Goal: Task Accomplishment & Management: Manage account settings

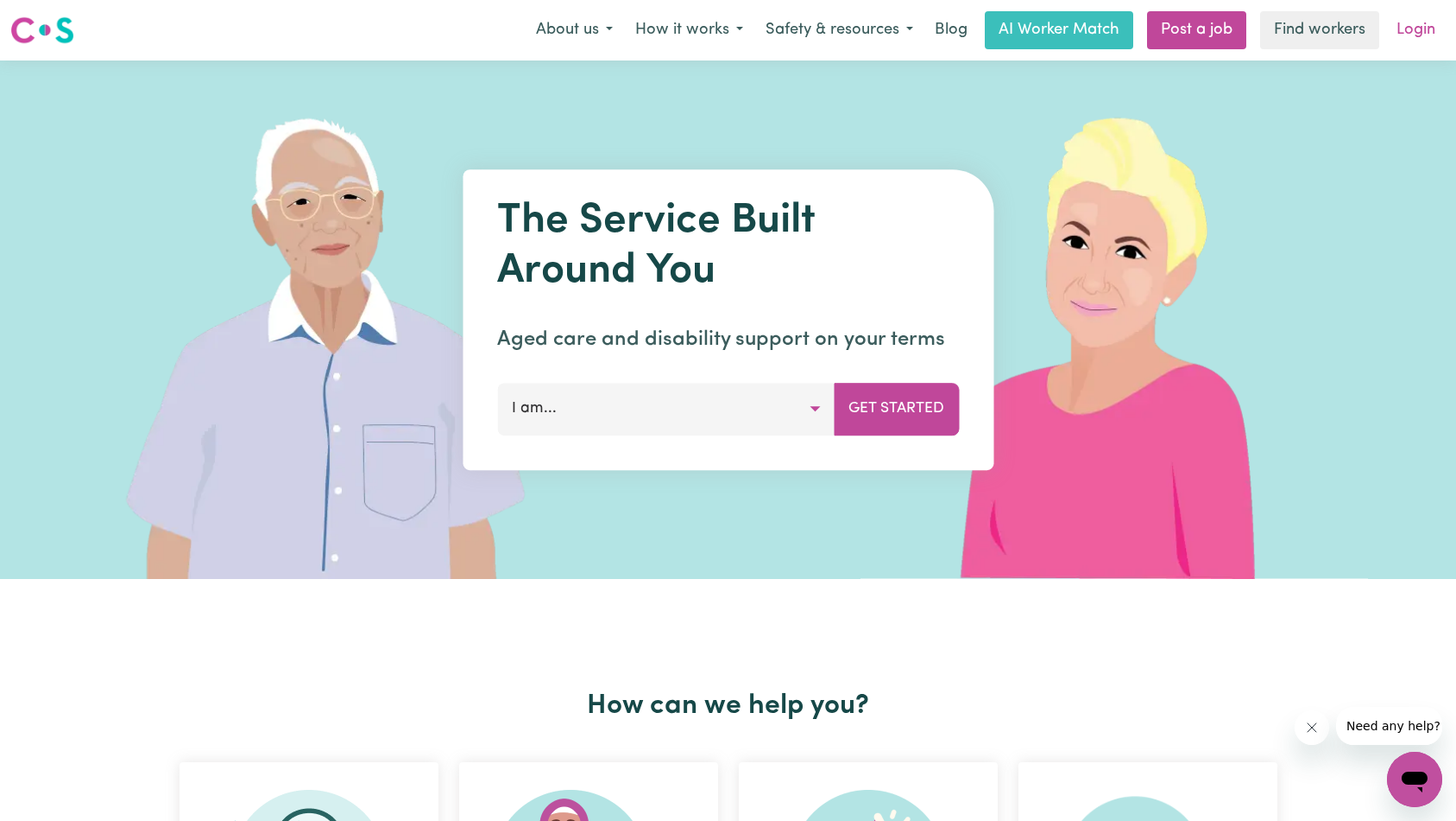
click at [1408, 30] on link "Login" at bounding box center [1416, 30] width 60 height 38
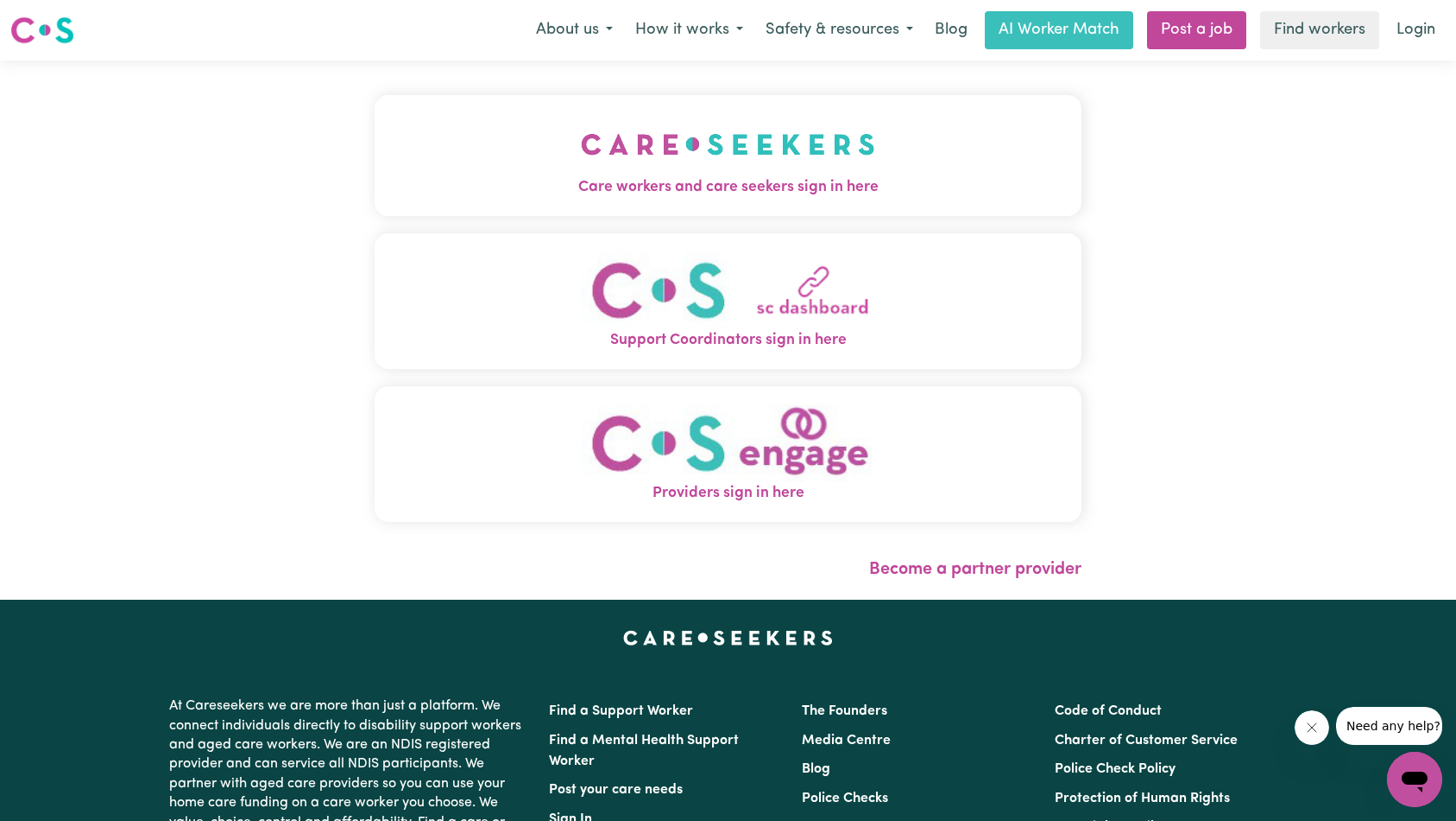
click at [375, 144] on button "Care workers and care seekers sign in here" at bounding box center [728, 155] width 707 height 121
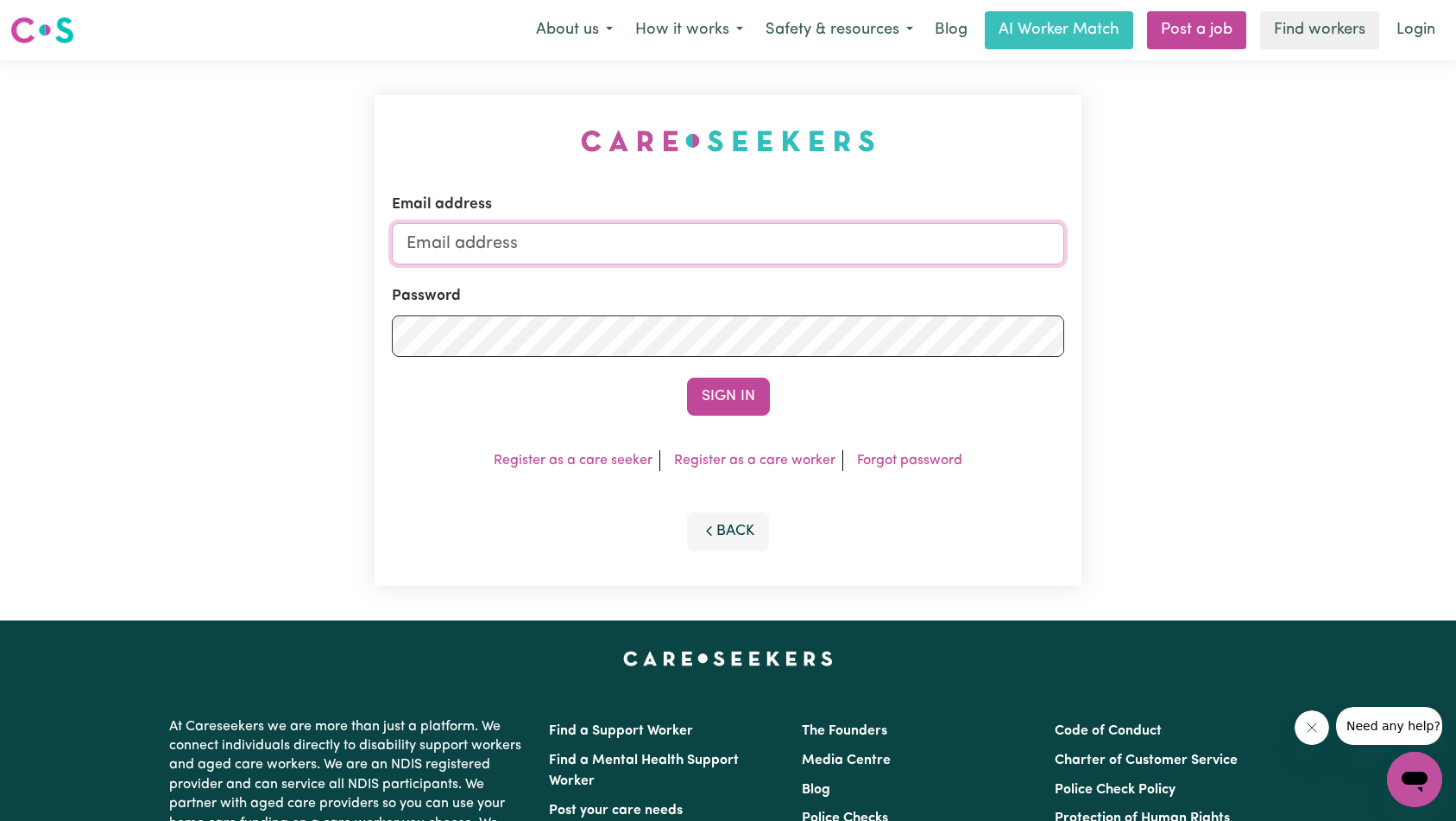
click at [769, 253] on input "Email address" at bounding box center [728, 243] width 673 height 41
type input "superuser~[PERSON_NAME][EMAIL_ADDRESS][DOMAIN_NAME]"
click at [730, 399] on button "Sign In" at bounding box center [728, 396] width 83 height 38
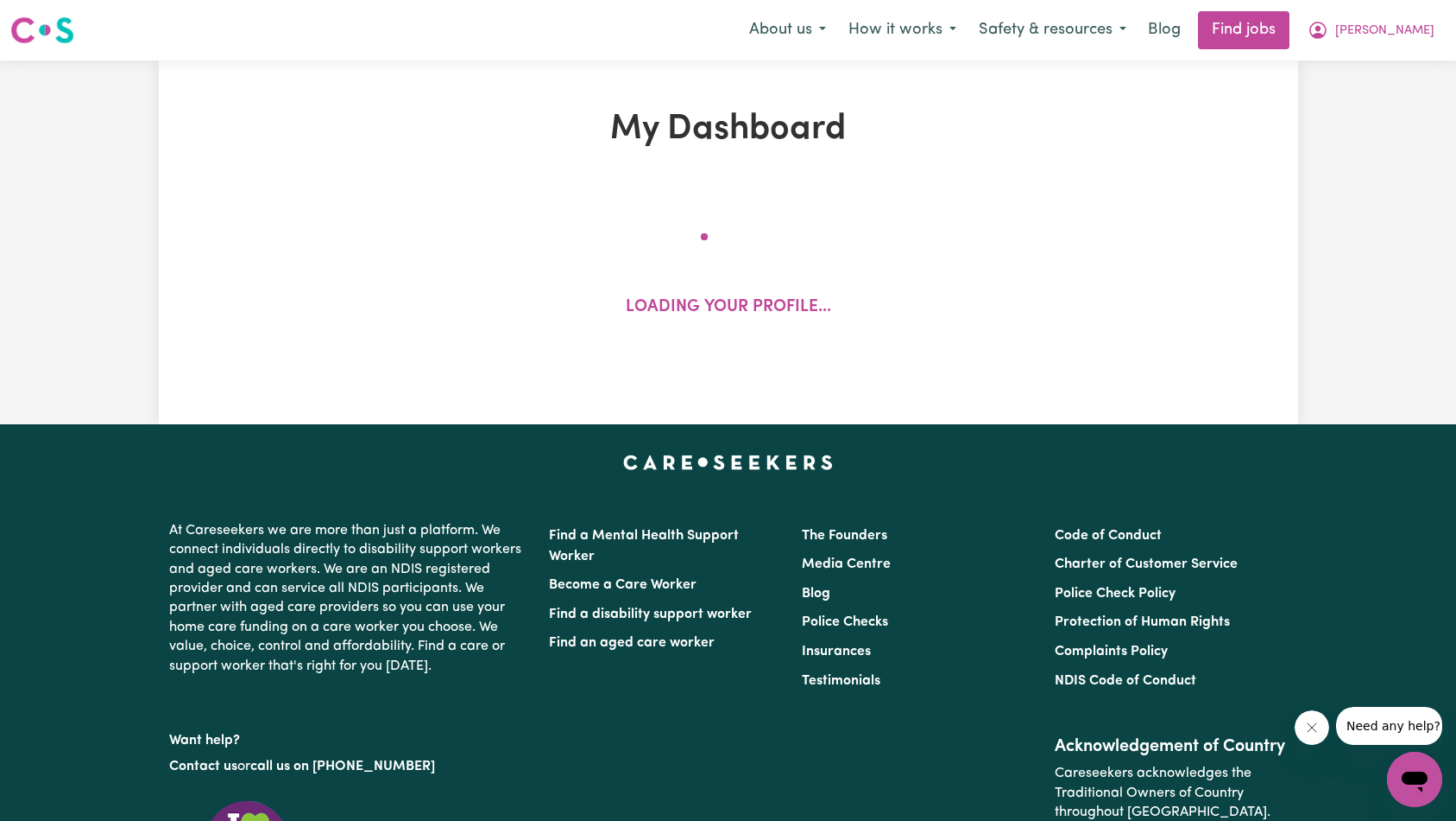
click at [1299, 729] on button "Close message from company" at bounding box center [1311, 727] width 35 height 35
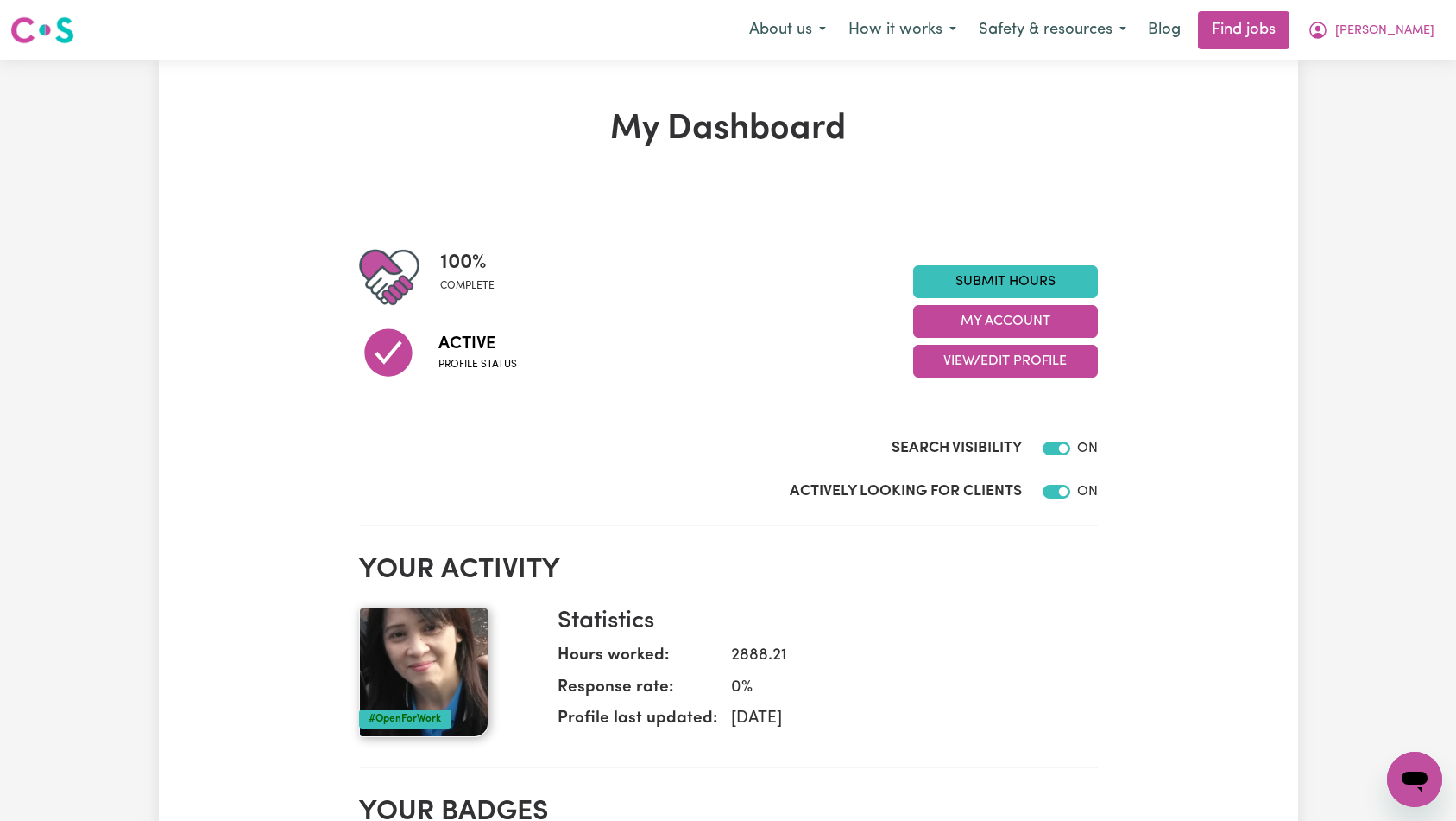
scroll to position [125, 0]
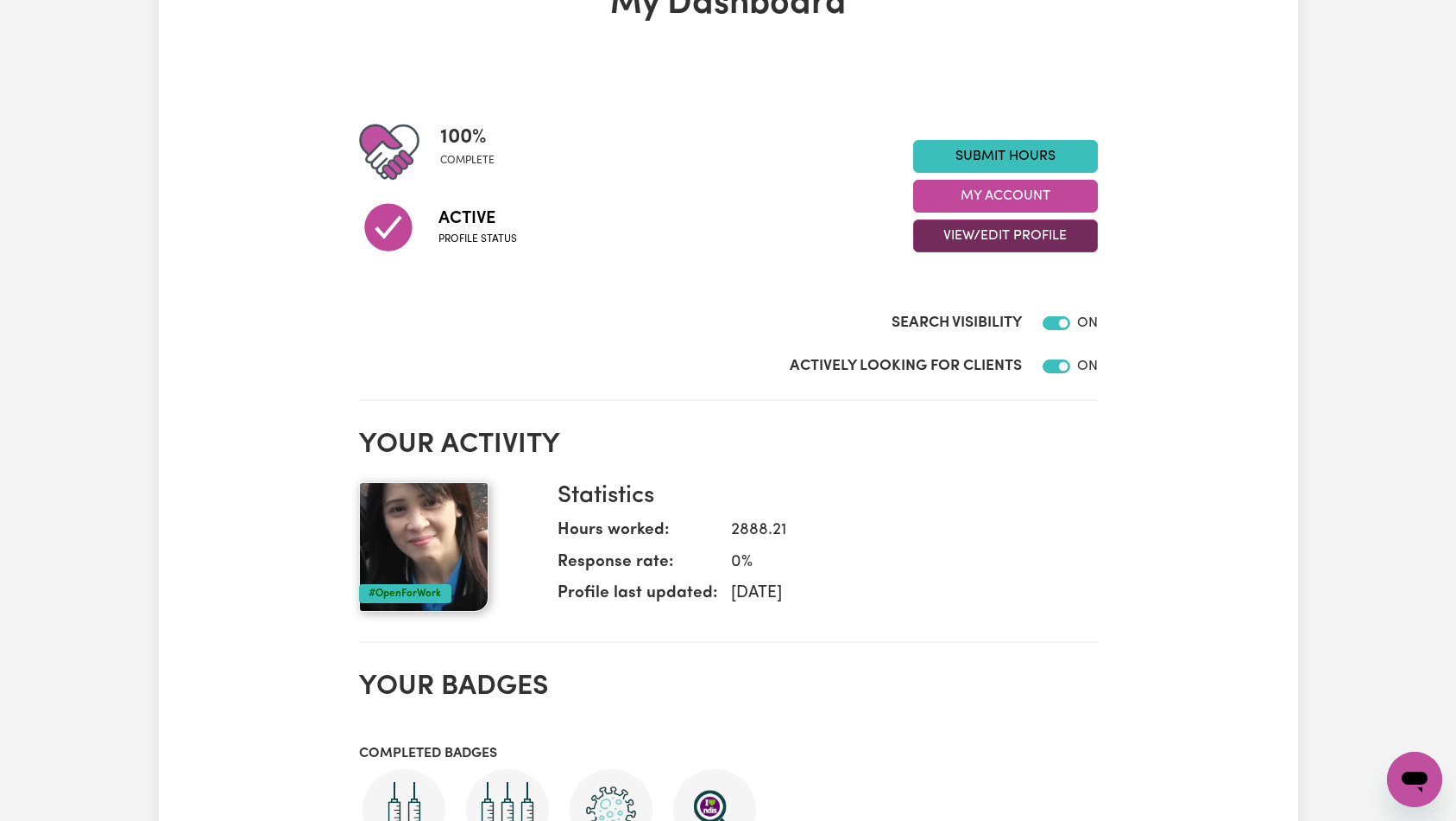
click at [963, 243] on button "View/Edit Profile" at bounding box center [1006, 236] width 185 height 33
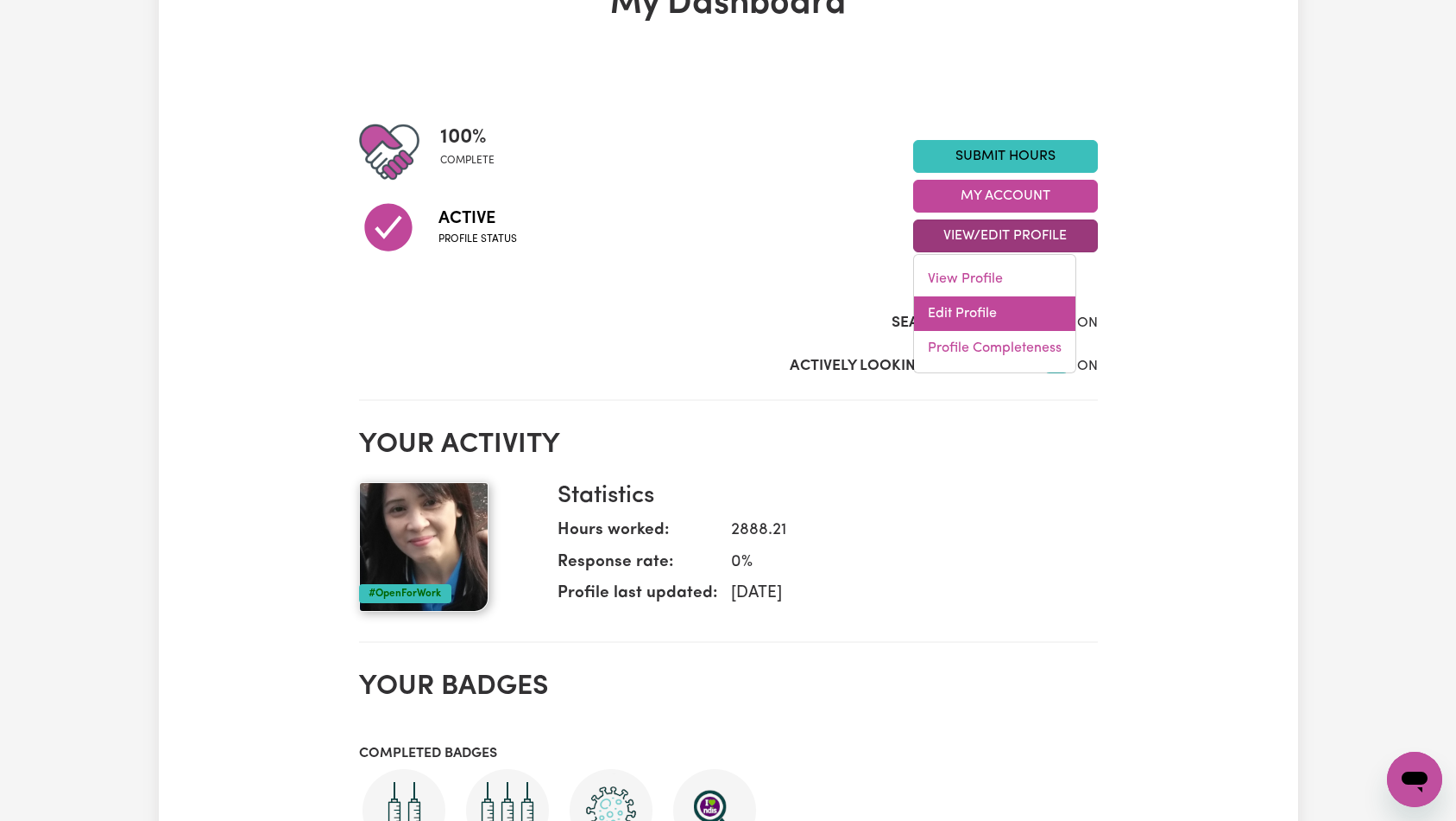
click at [982, 302] on link "Edit Profile" at bounding box center [994, 313] width 162 height 35
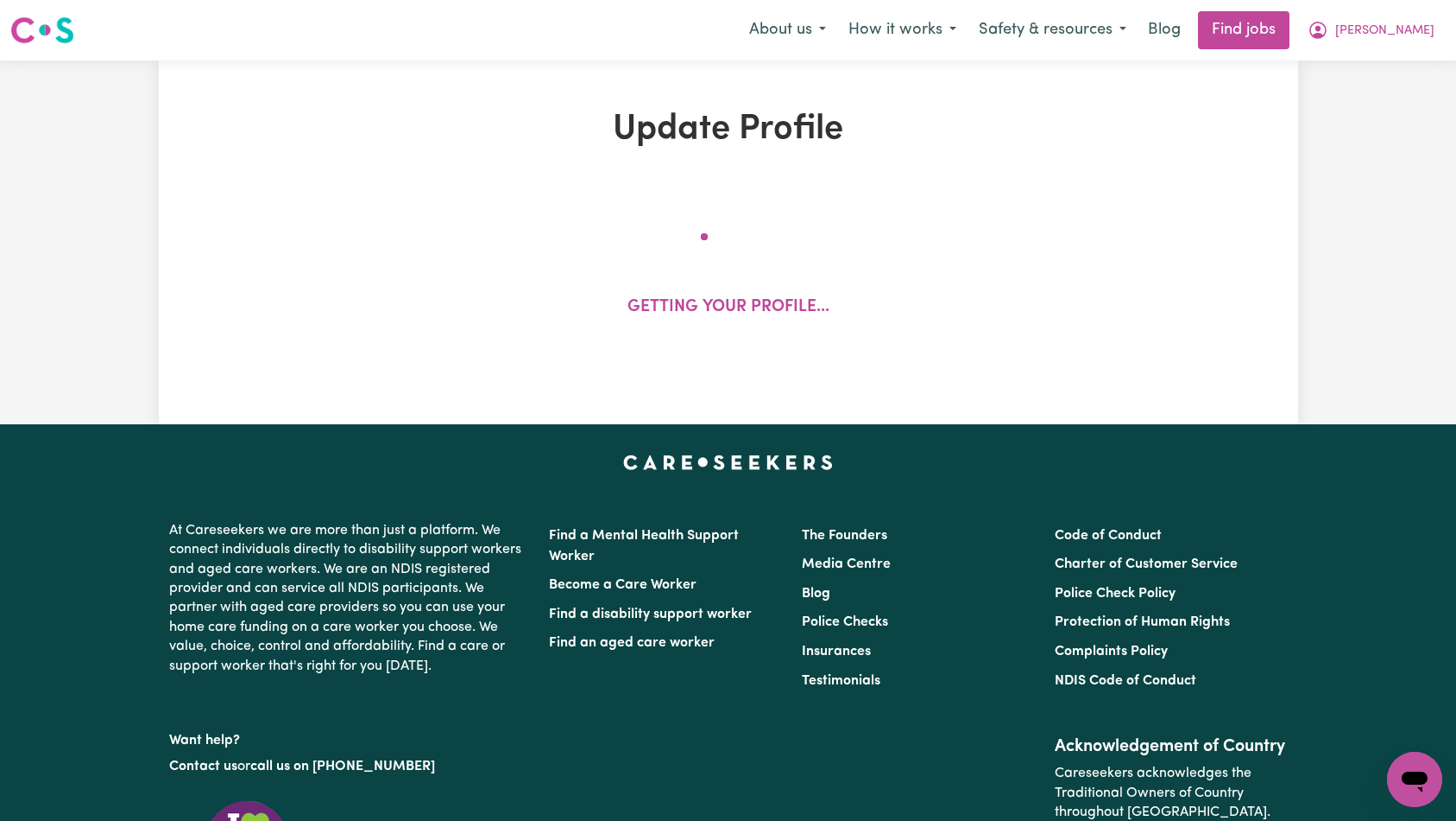
select select "[DEMOGRAPHIC_DATA]"
select select "Student Visa"
select select "Studying a healthcare related degree or qualification"
select select "45"
select select "50"
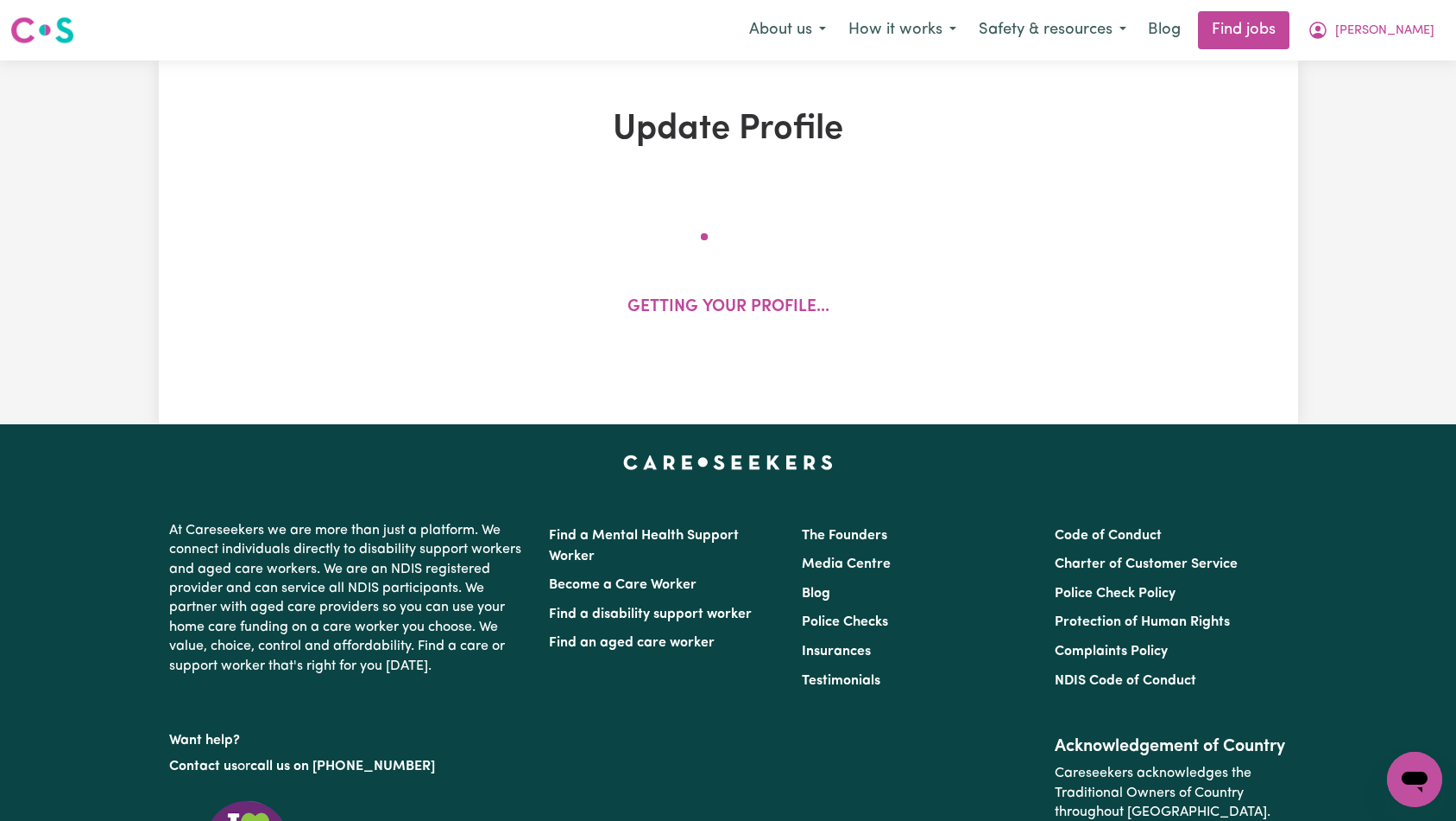
select select "60"
select select "80"
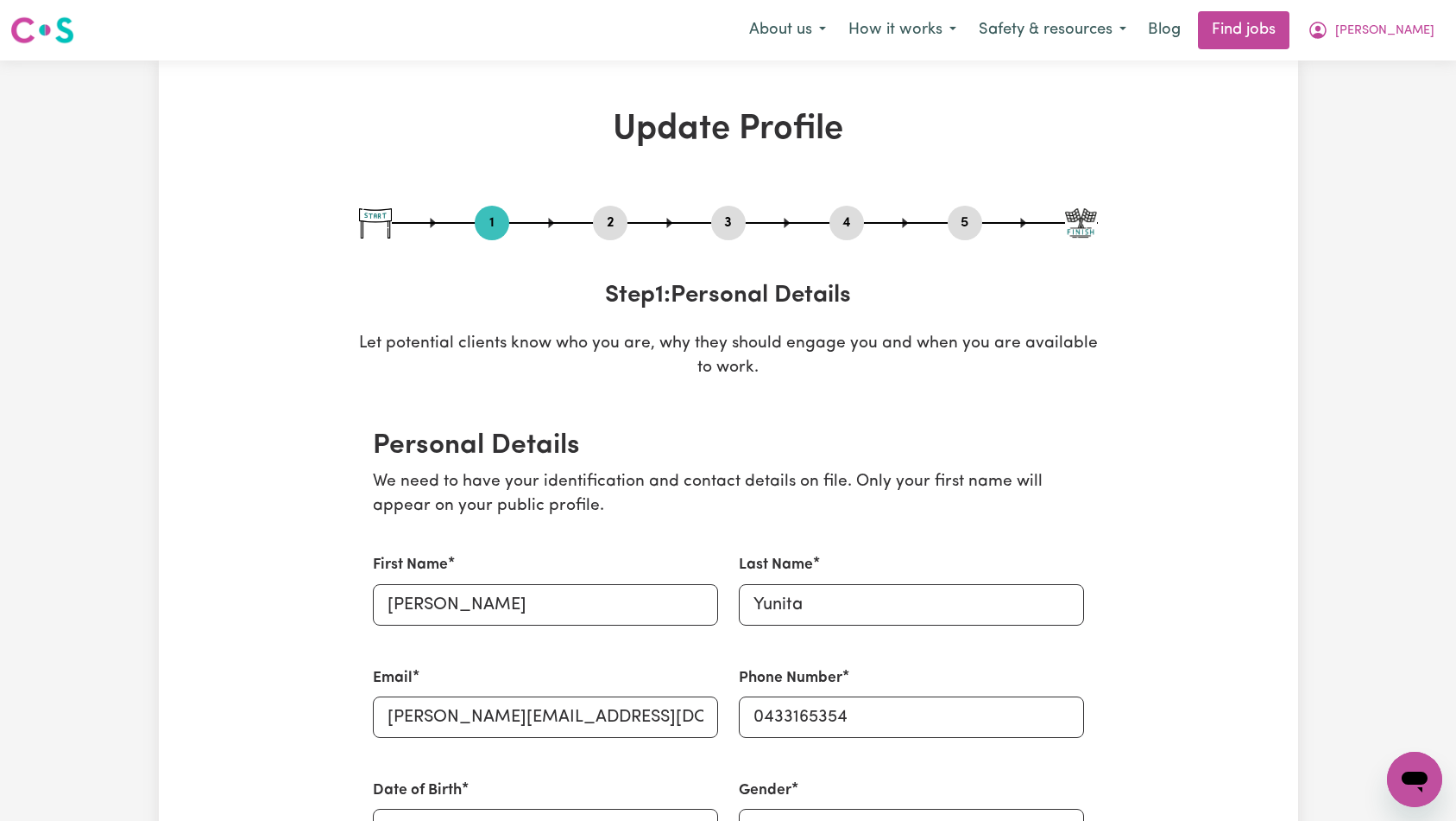
click at [737, 232] on button "3" at bounding box center [728, 223] width 35 height 22
select select "2017"
select select "2020"
select select "2019"
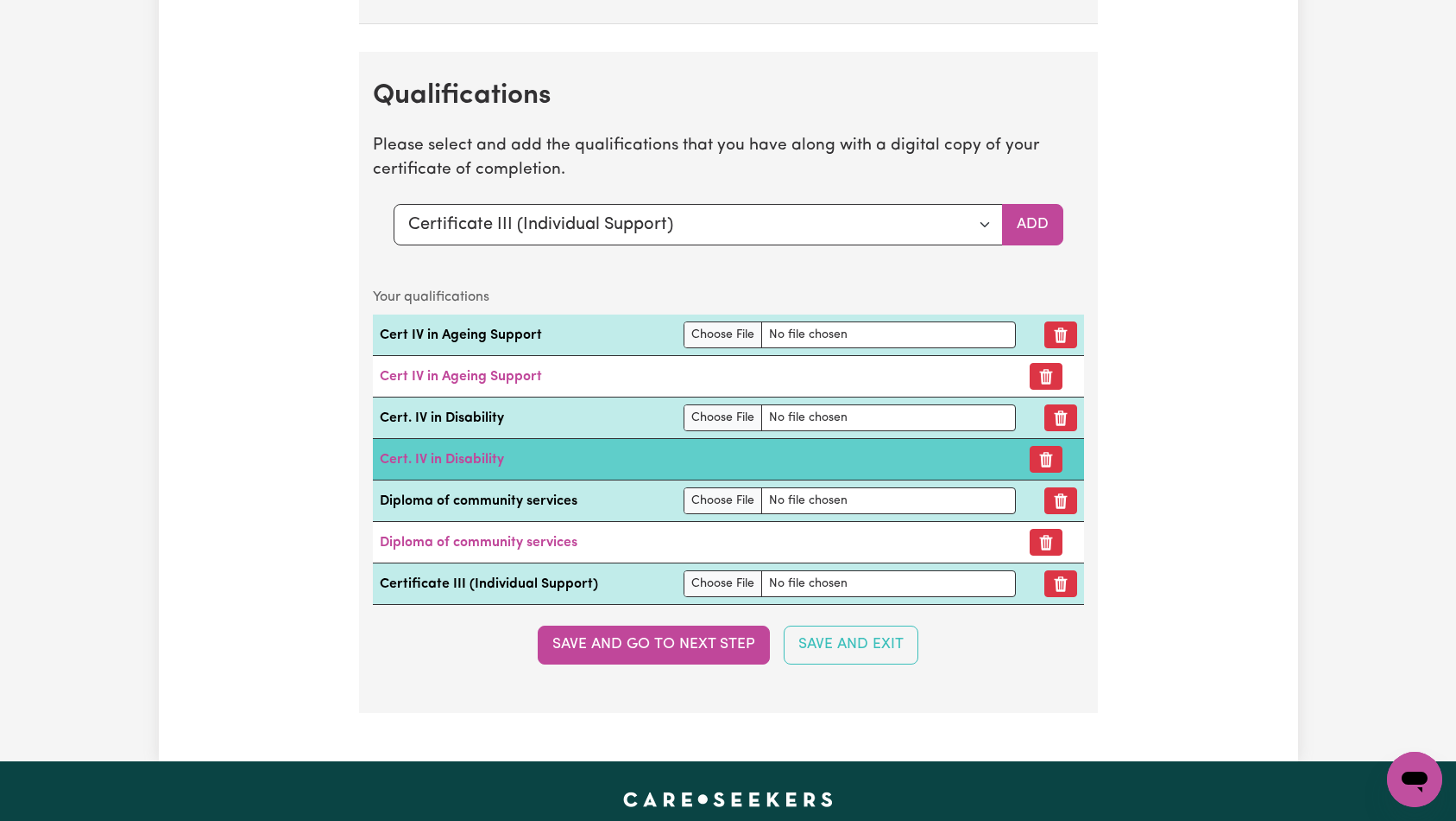
scroll to position [4530, 0]
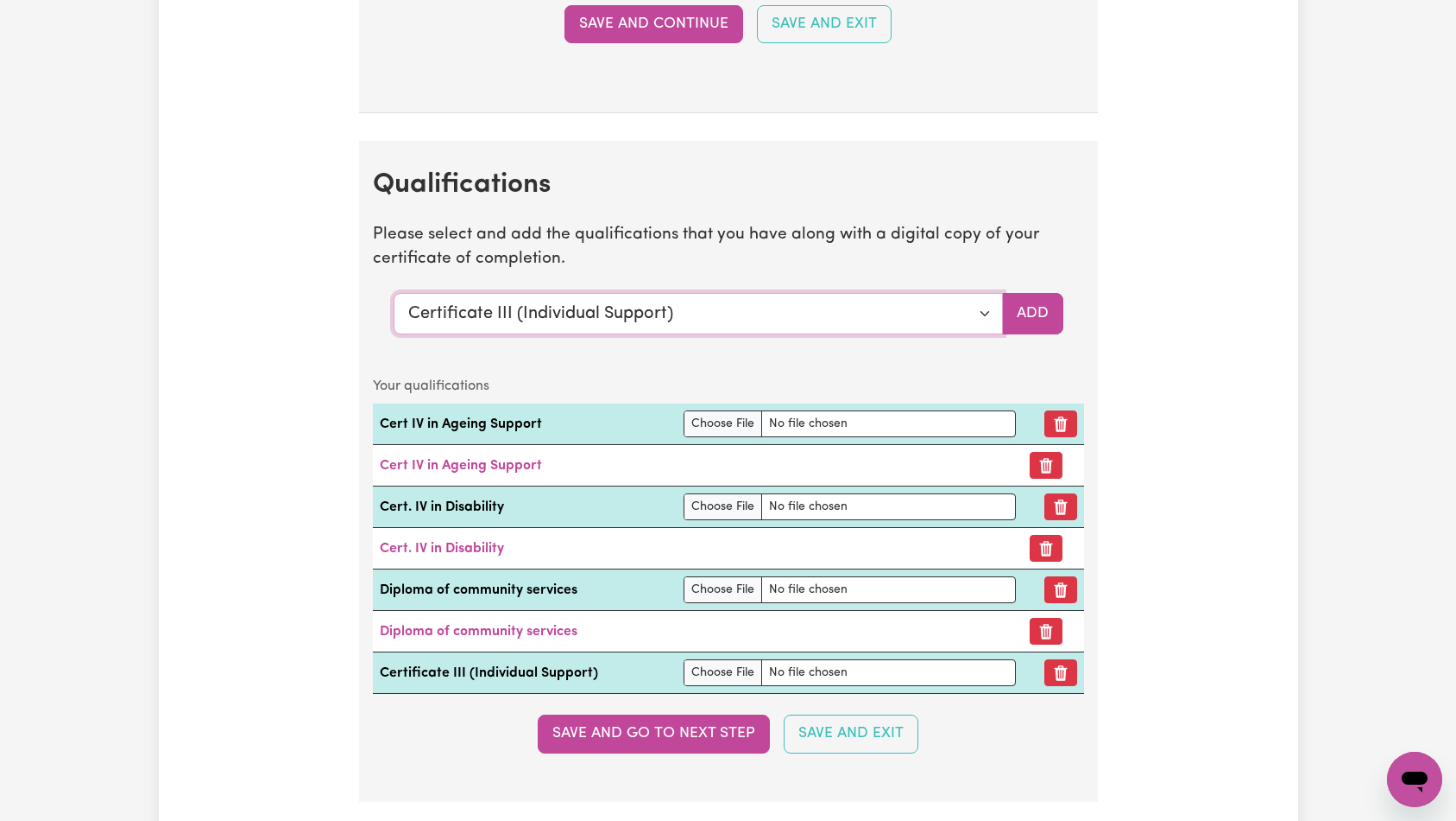
click at [776, 308] on select "Select a qualification to add... Certificate III (Individual Support) Certifica…" at bounding box center [698, 313] width 609 height 41
click at [833, 300] on select "Select a qualification to add... Certificate III (Individual Support) Certifica…" at bounding box center [698, 313] width 609 height 41
select select "Diploma of Nursing"
click at [1018, 319] on button "Add" at bounding box center [1033, 313] width 62 height 41
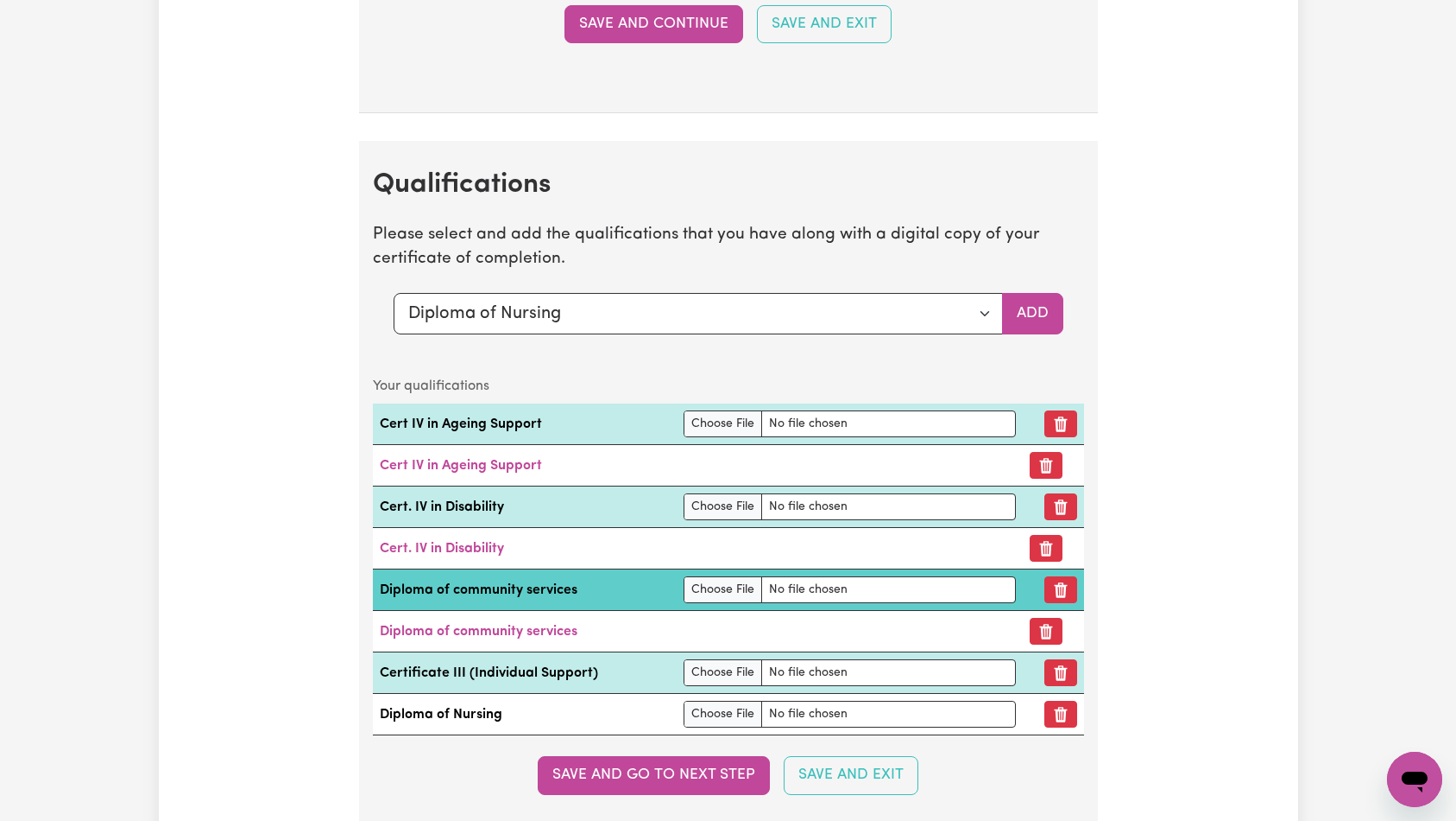
scroll to position [4541, 0]
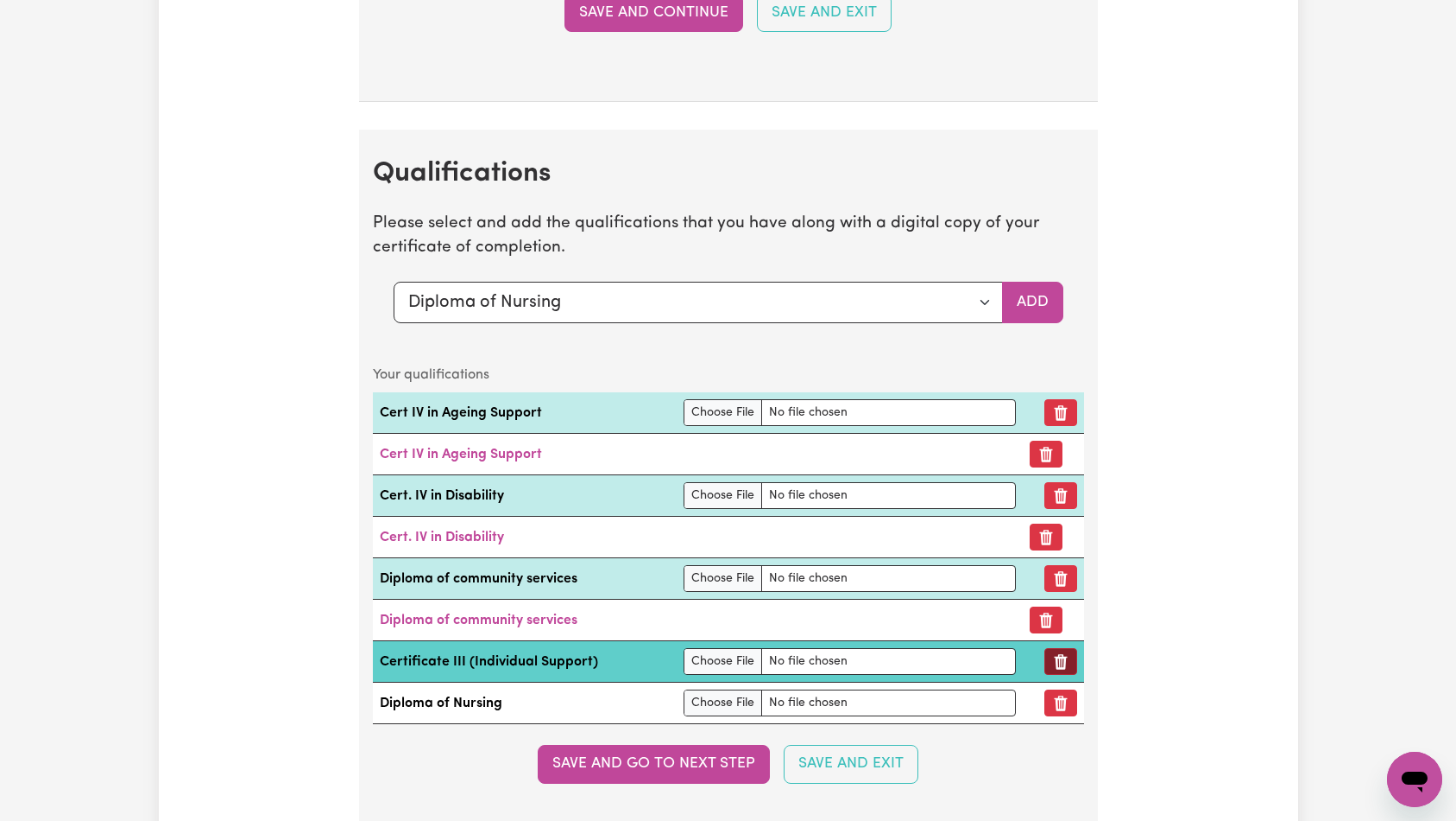
click at [1057, 656] on icon "Remove qualification" at bounding box center [1061, 661] width 13 height 16
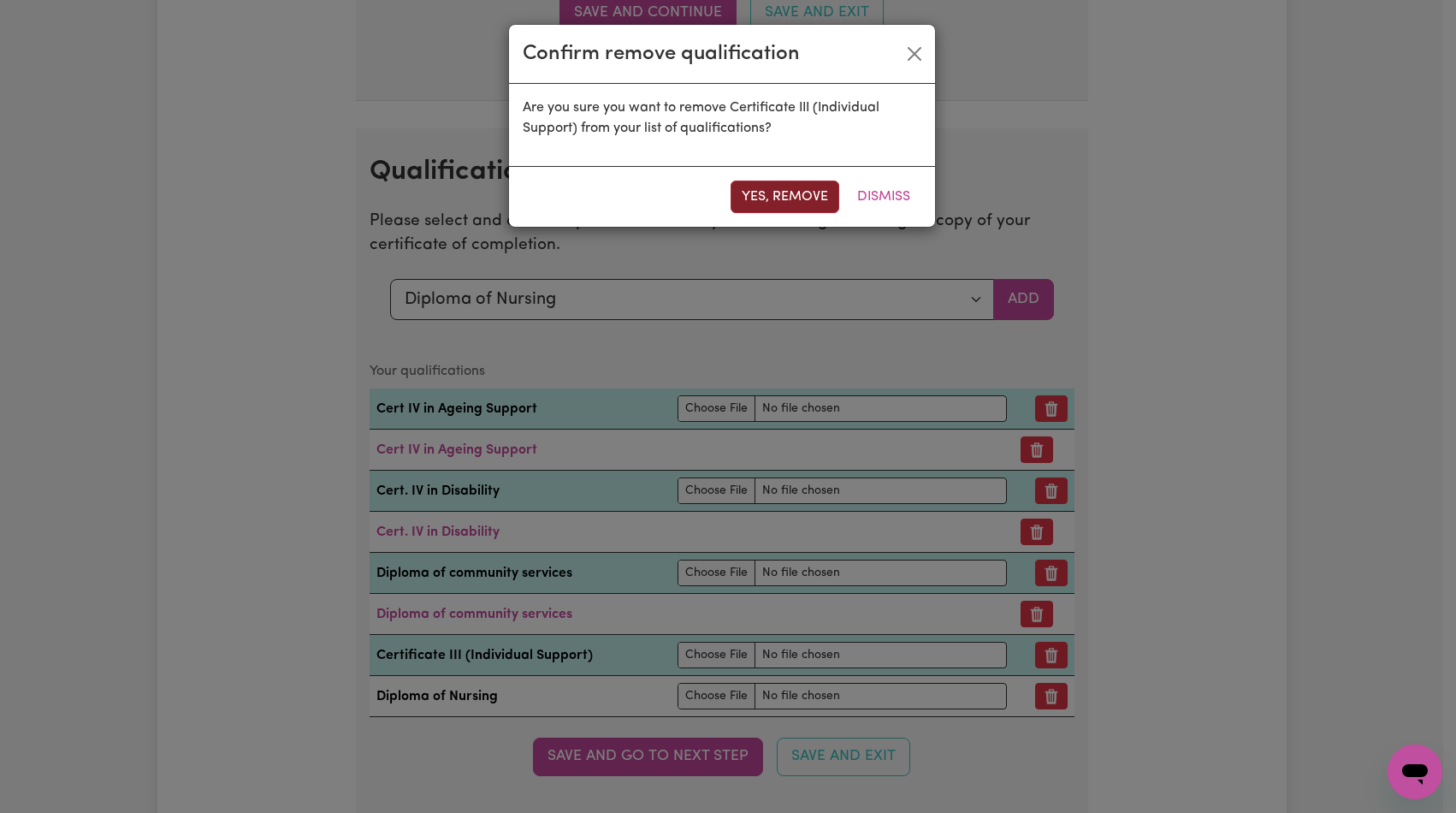
click at [757, 187] on button "Yes, remove" at bounding box center [784, 196] width 108 height 32
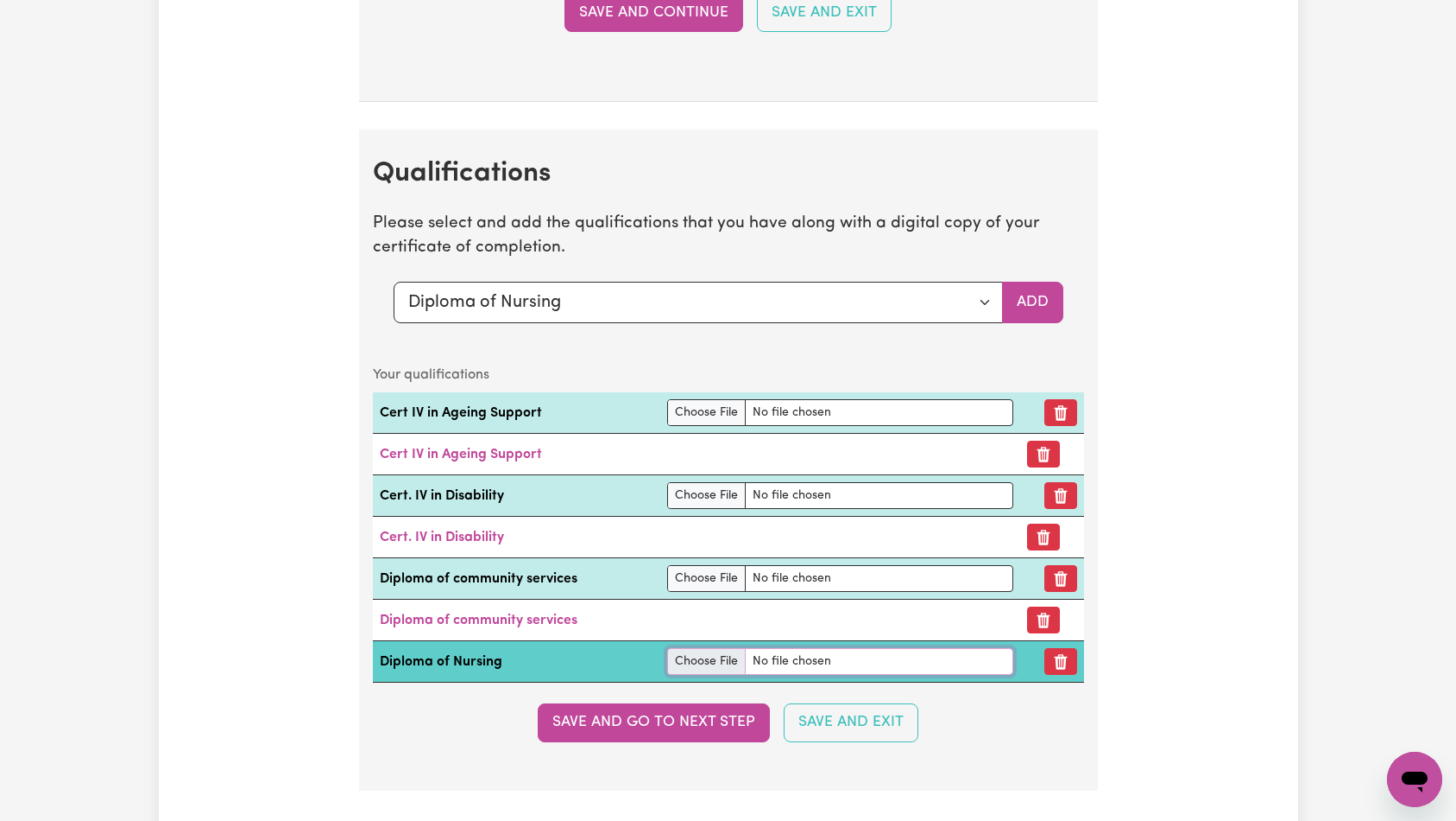
click at [746, 658] on input "file" at bounding box center [840, 661] width 346 height 27
type input "C:\fakepath\1930_1754552910421_Sylvia Yunita - Certificate IV Ageing --.pdf"
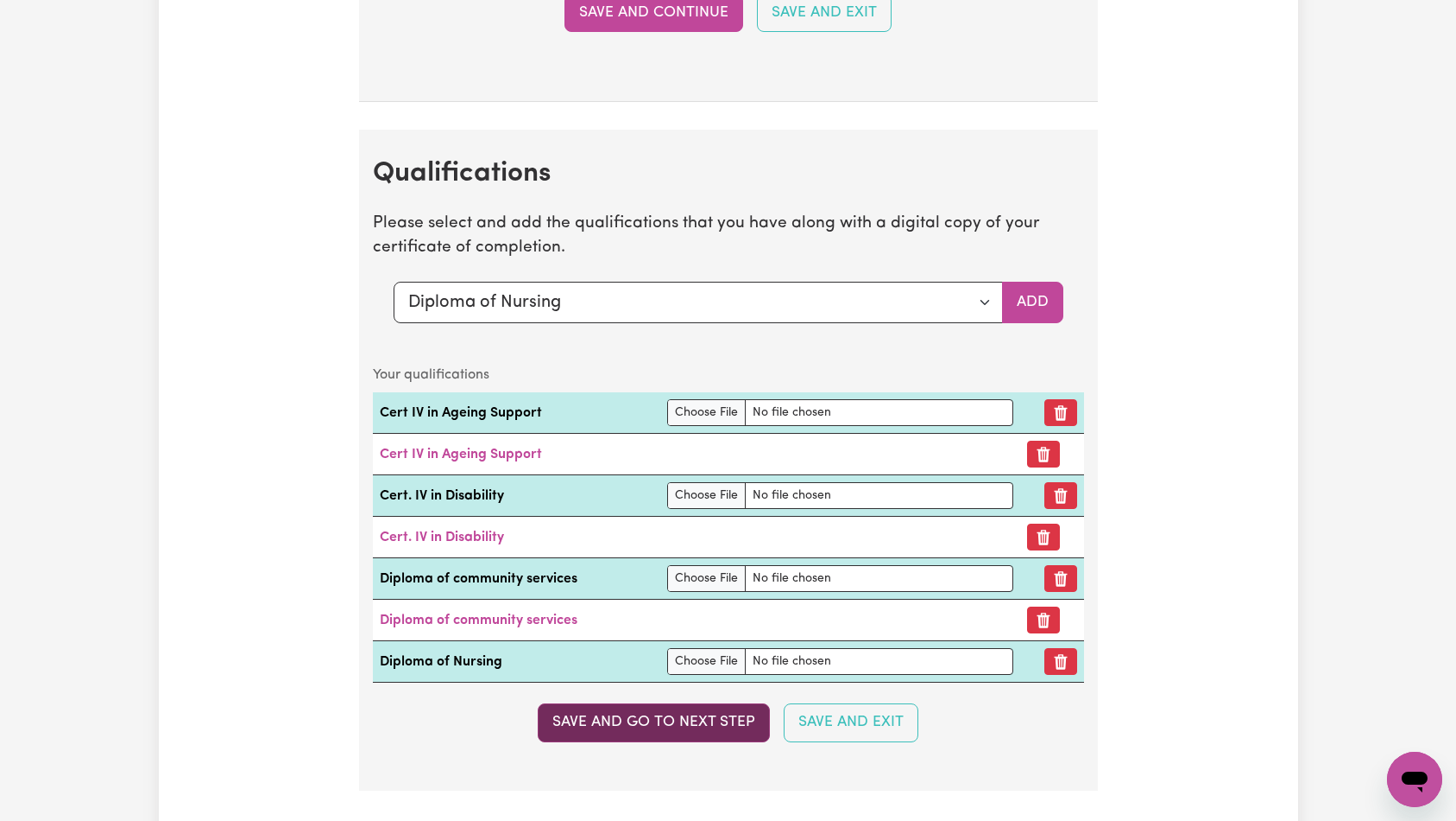
click at [738, 721] on button "Save and go to next step" at bounding box center [653, 722] width 232 height 38
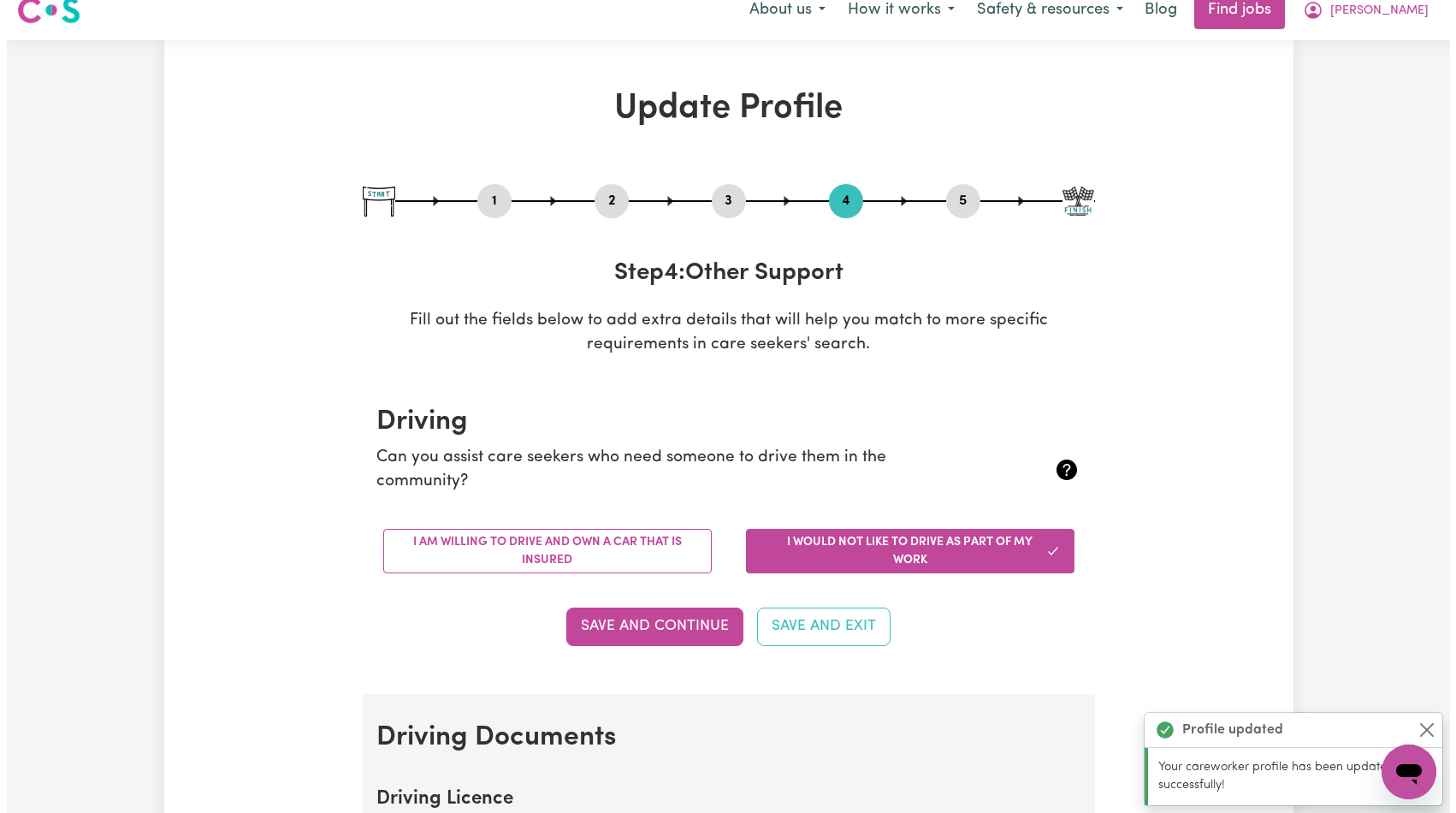
scroll to position [0, 0]
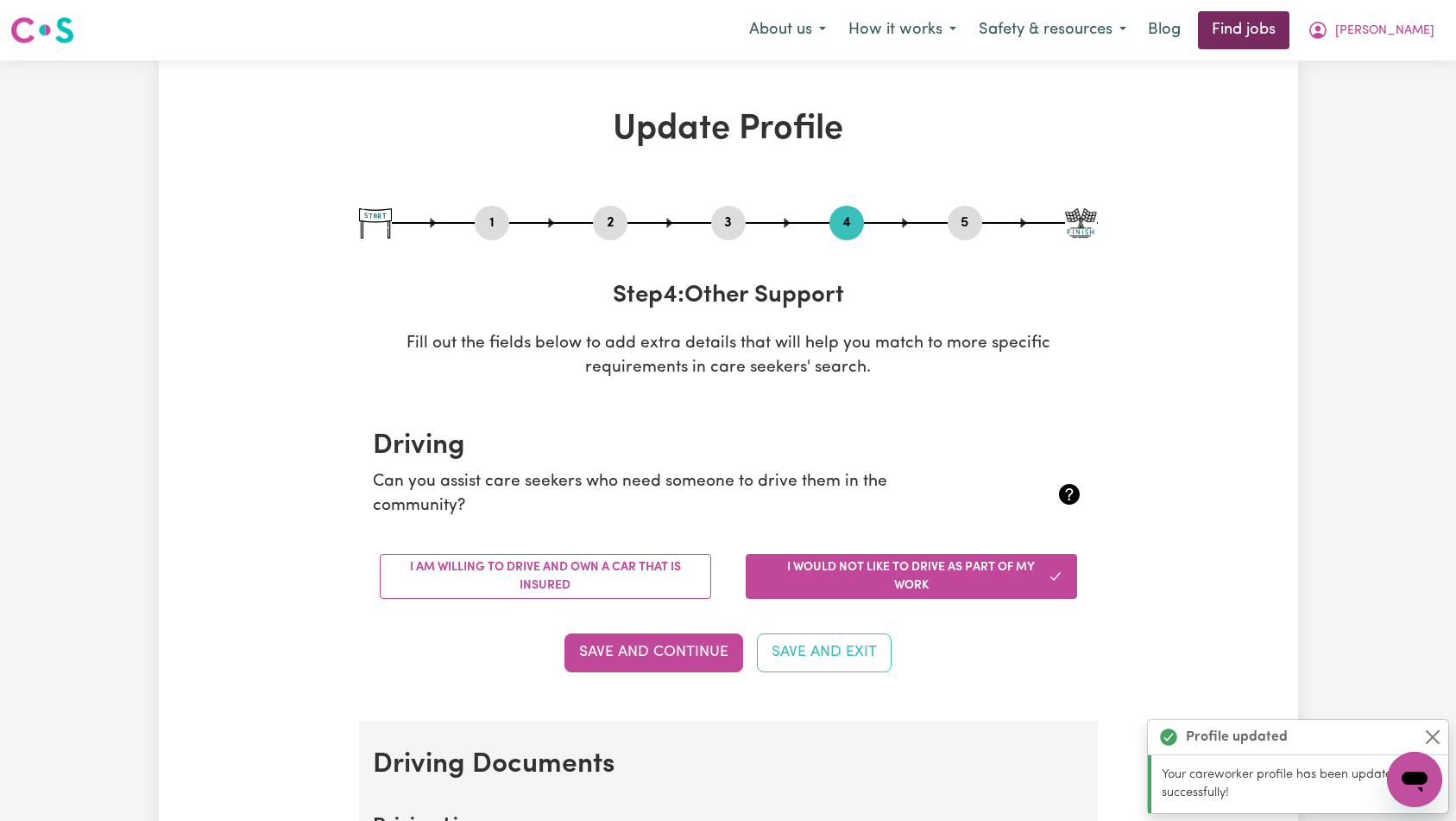
click at [1290, 36] on link "Find jobs" at bounding box center [1244, 30] width 92 height 38
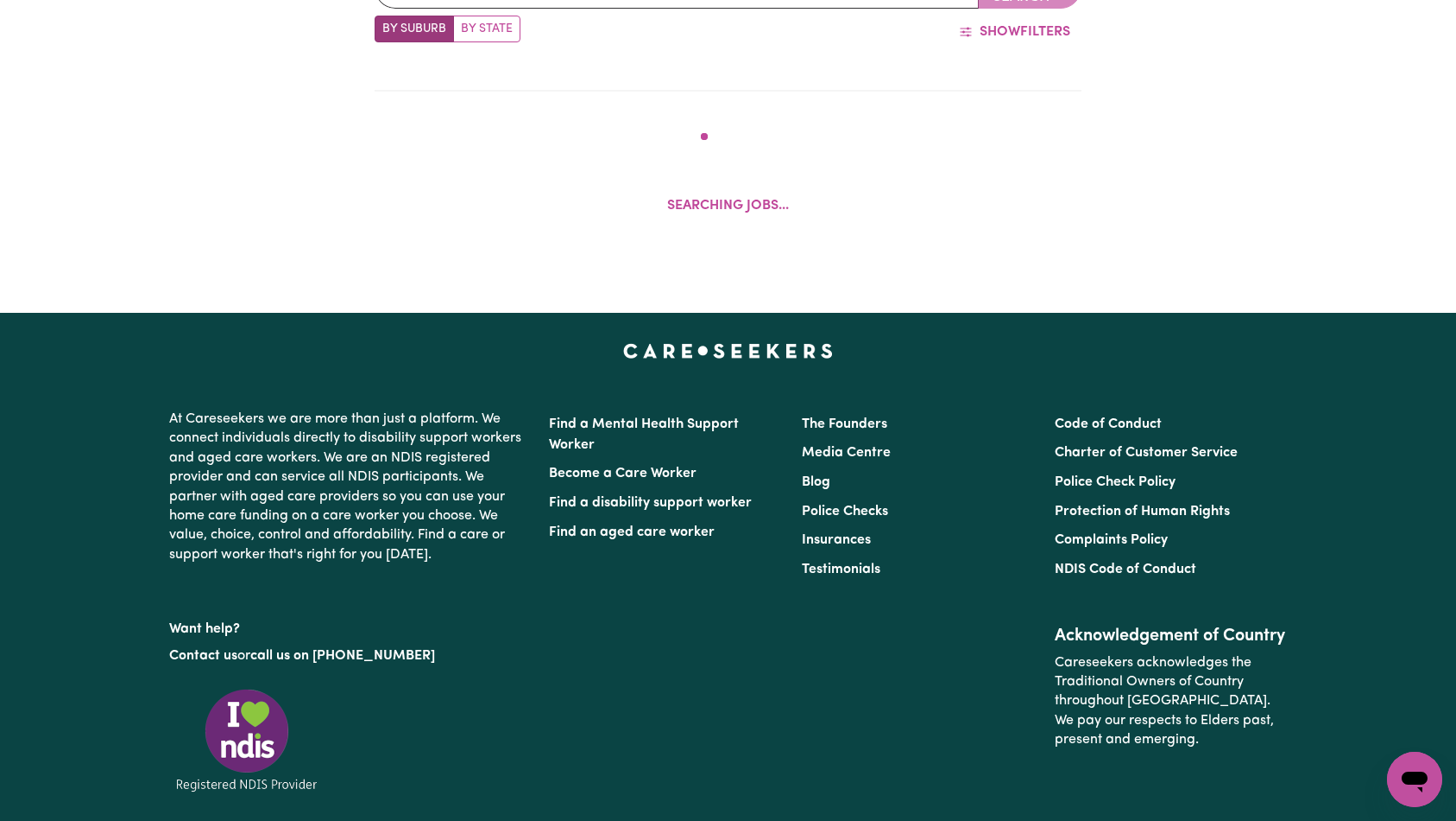
scroll to position [477, 0]
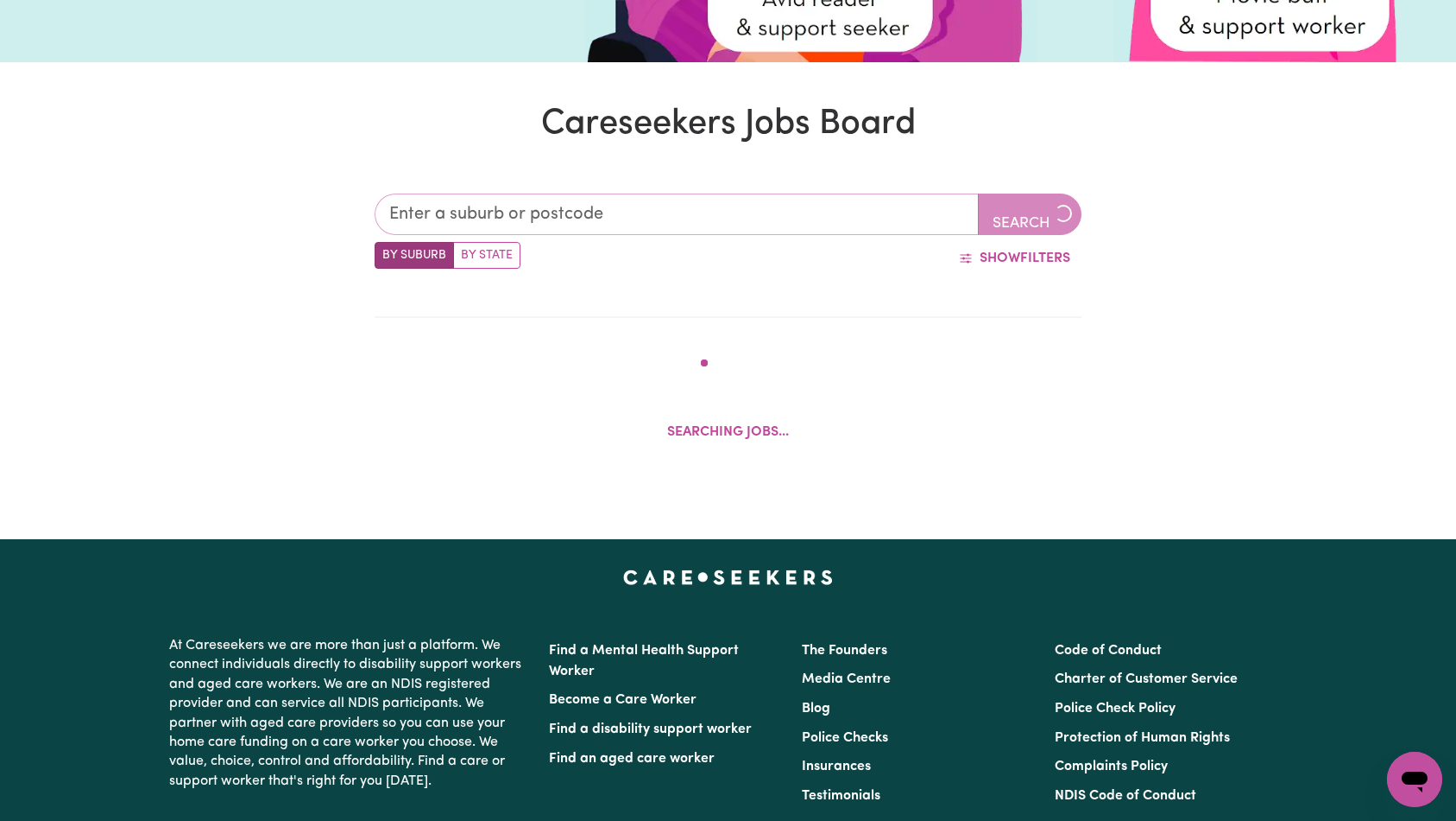
click at [610, 203] on input "text" at bounding box center [678, 214] width 606 height 41
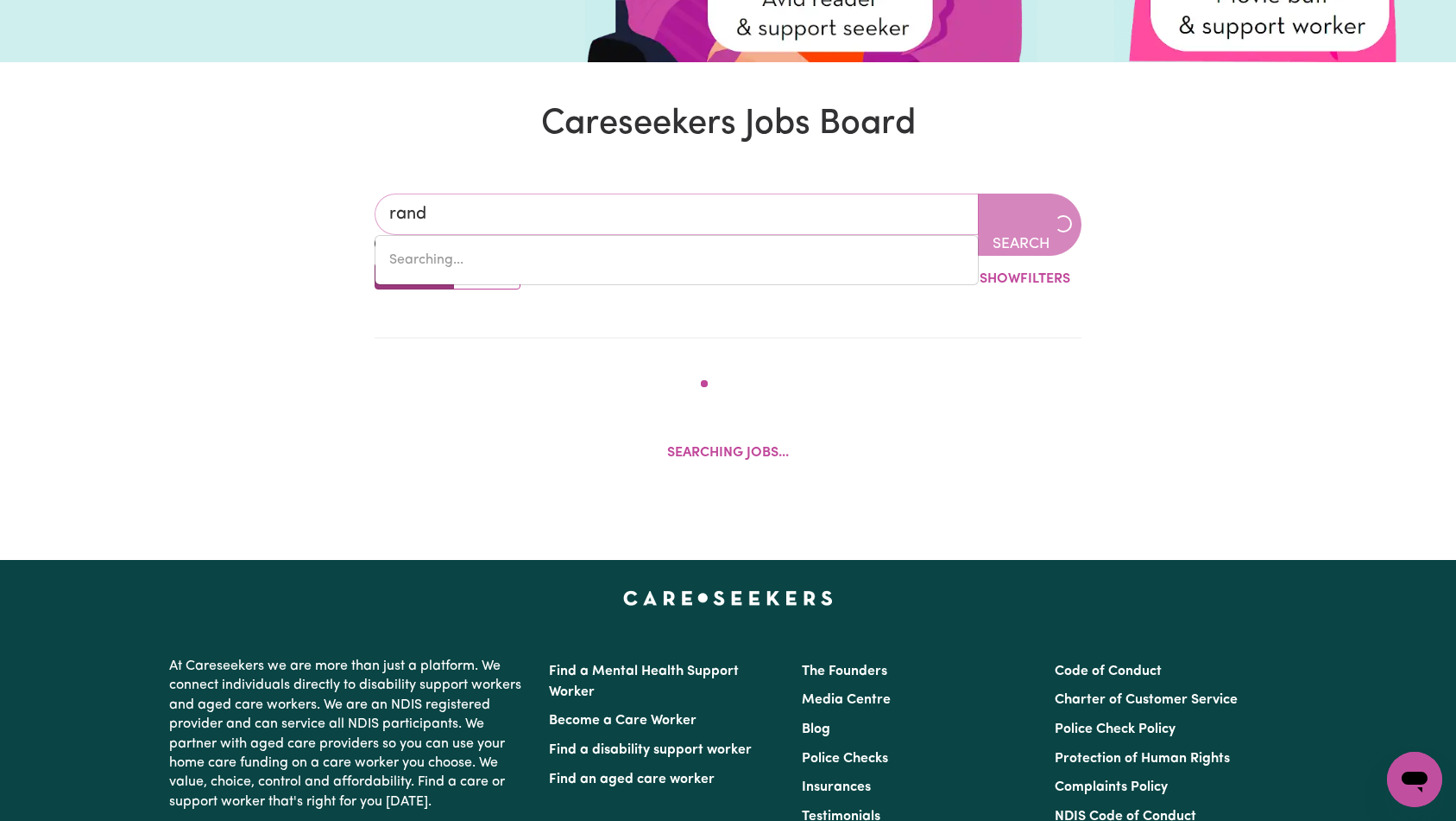
type input "randw"
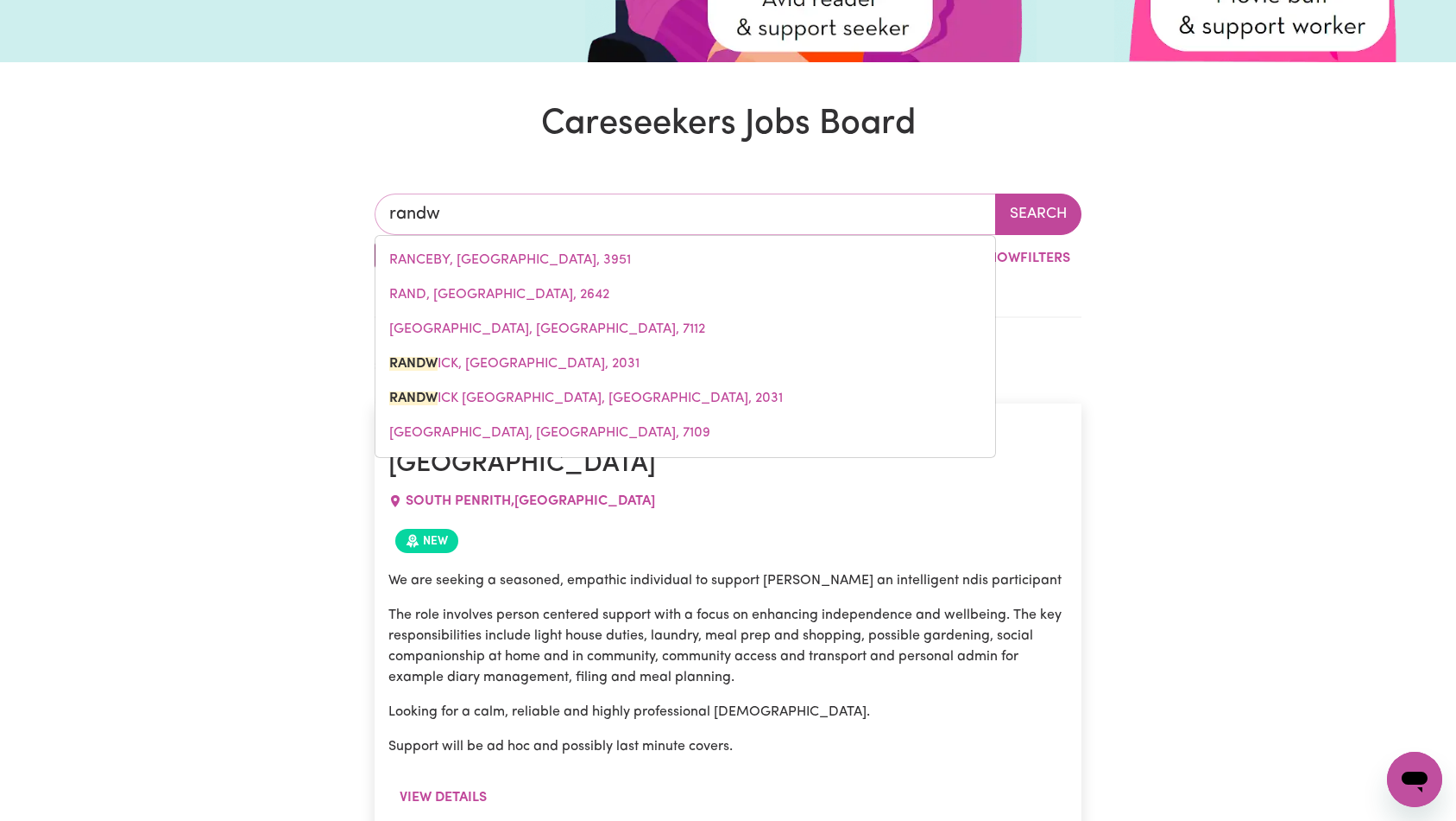
click at [588, 354] on link "RANDW ICK, [GEOGRAPHIC_DATA], 2031" at bounding box center [685, 363] width 620 height 35
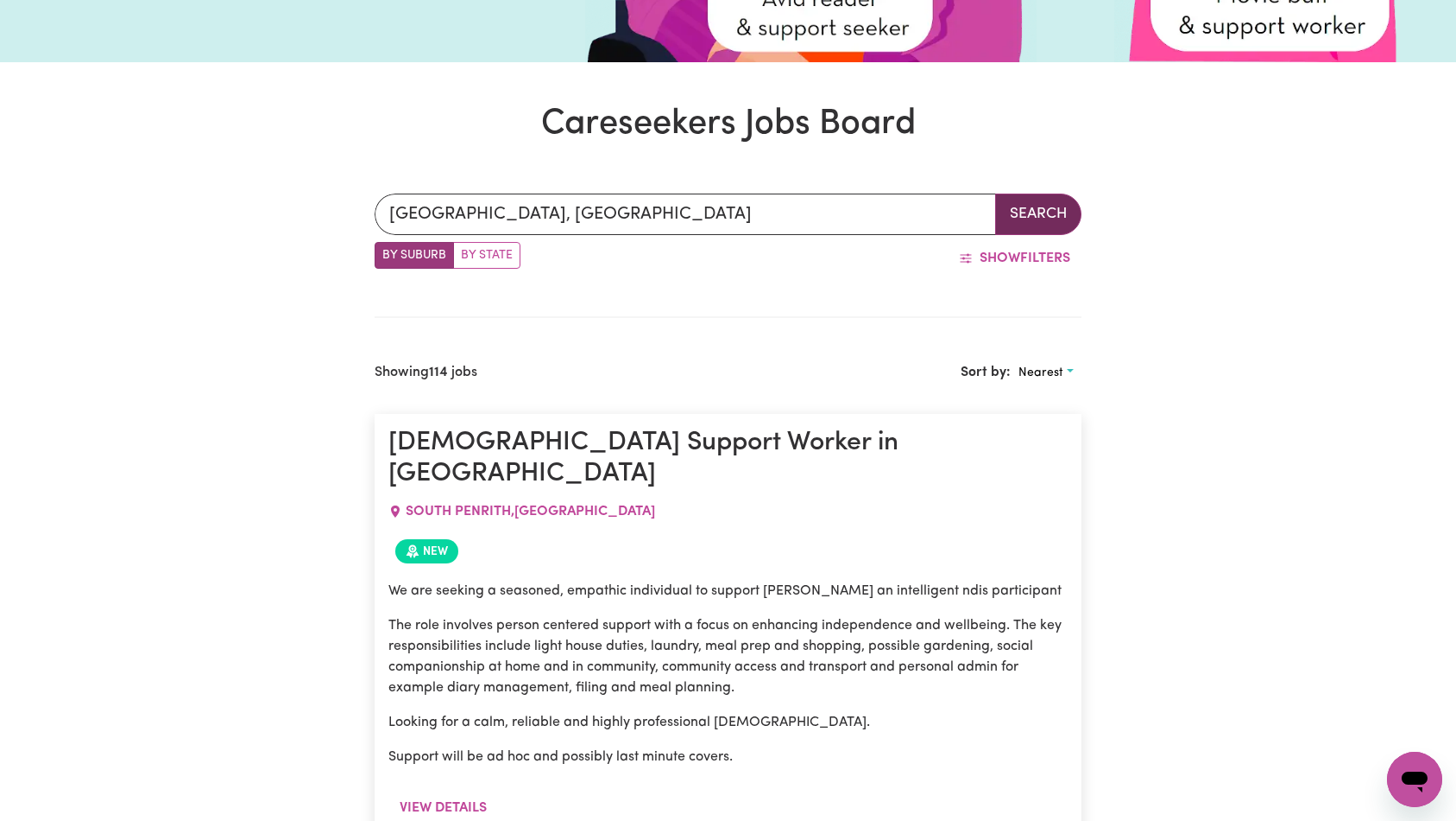
click at [1039, 210] on button "Search" at bounding box center [1038, 214] width 86 height 41
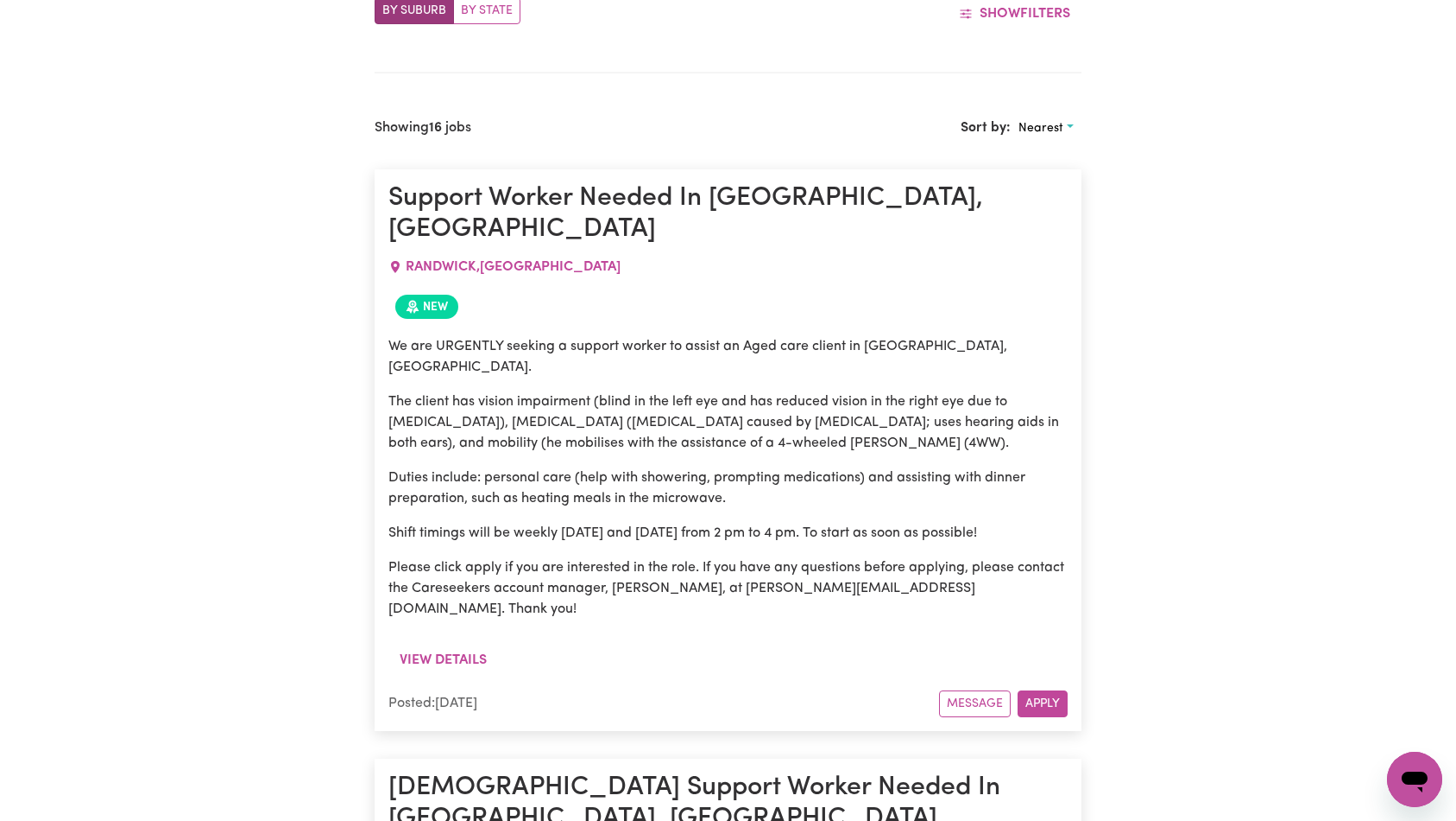
scroll to position [751, 0]
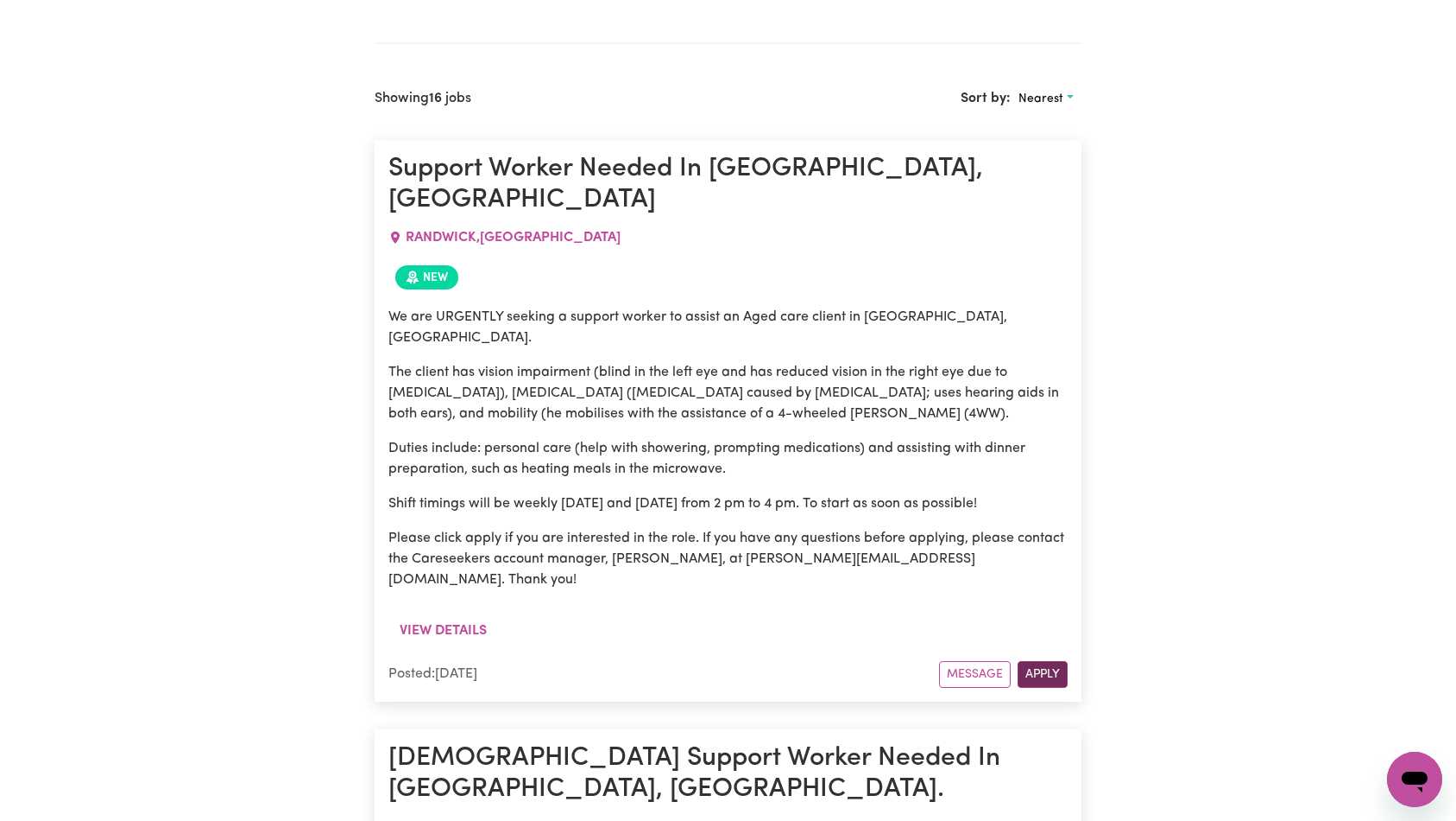
click at [1049, 661] on button "Apply" at bounding box center [1043, 674] width 50 height 27
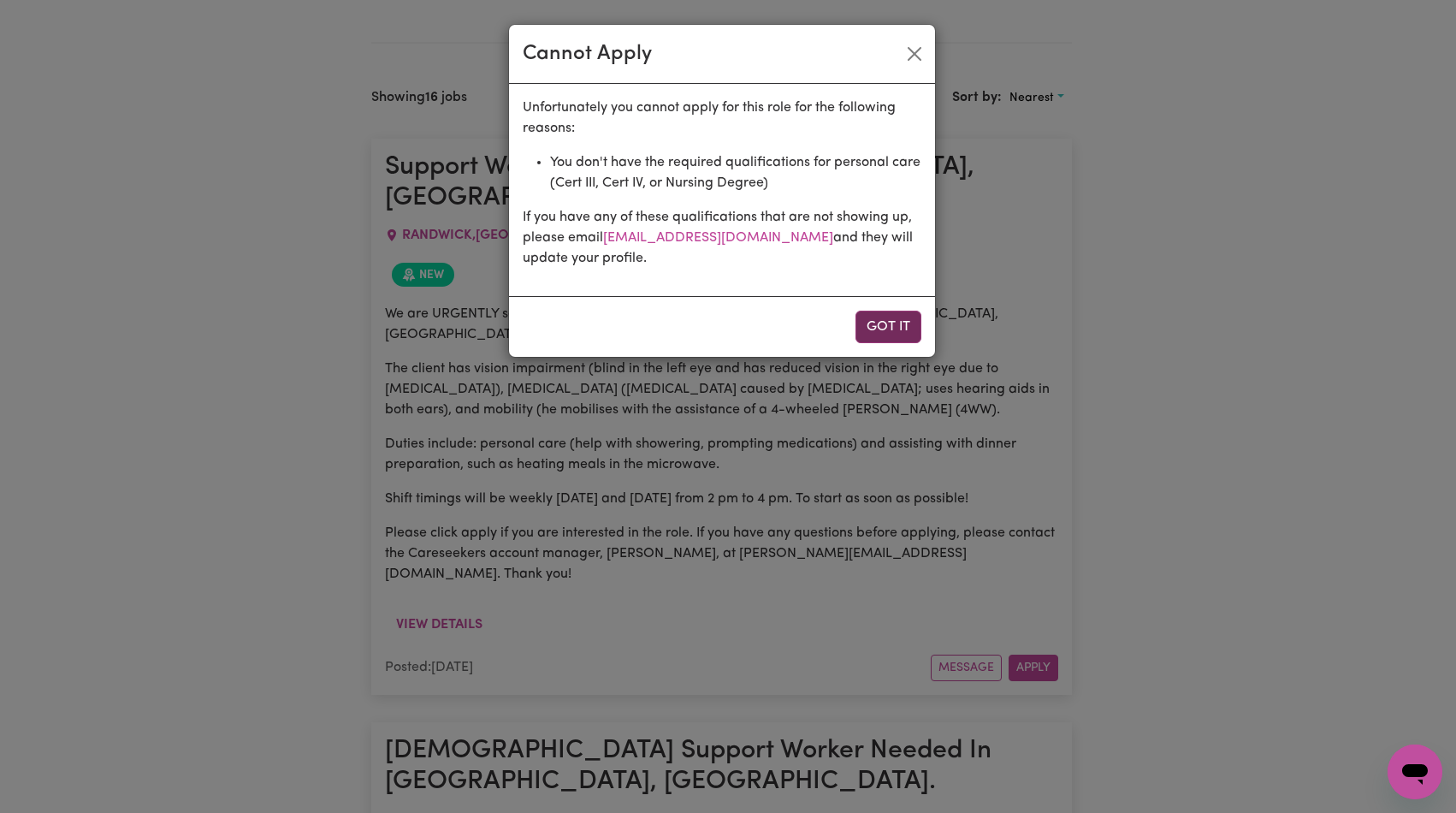
click at [895, 325] on button "Got it" at bounding box center [888, 326] width 66 height 32
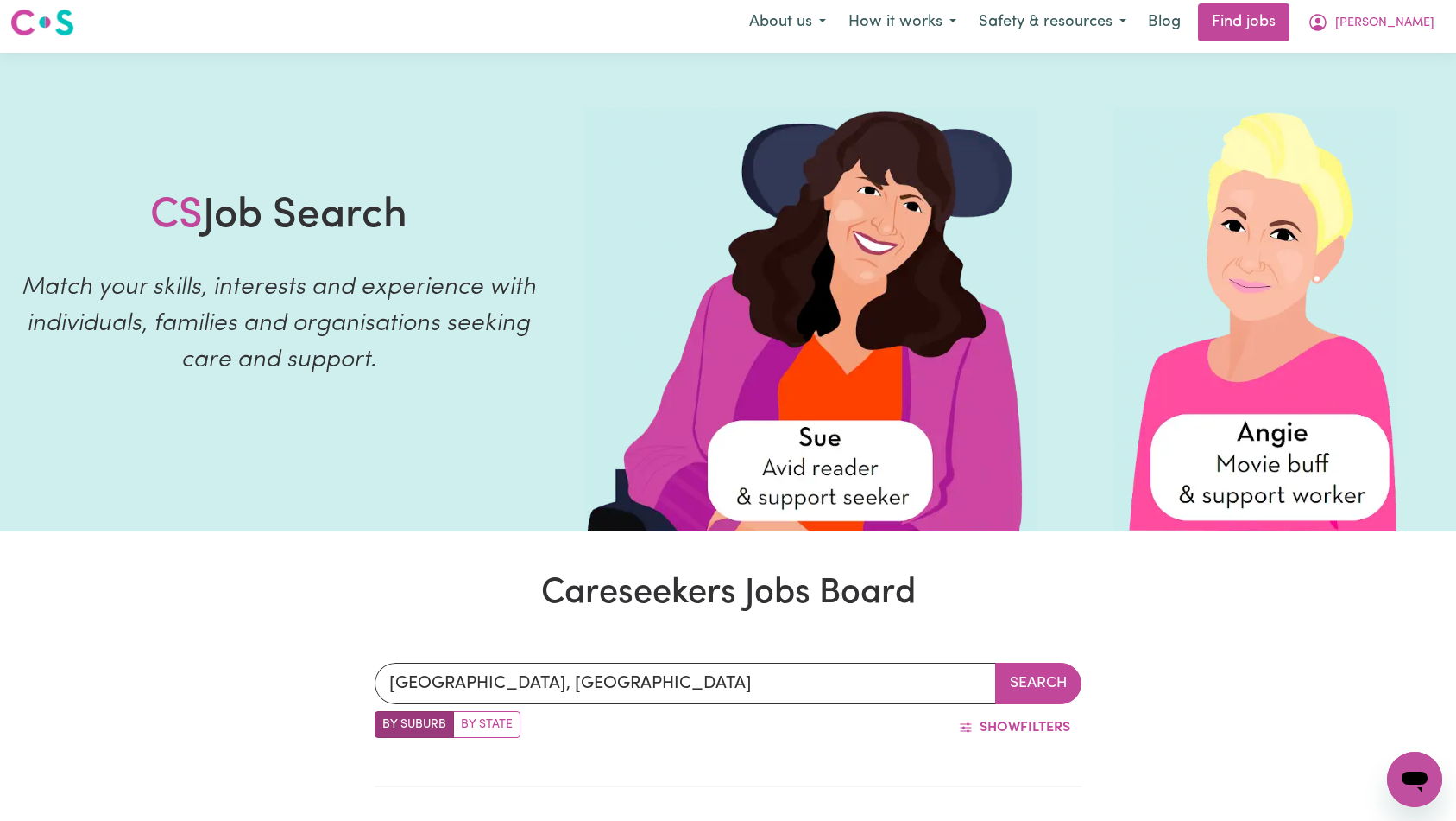
scroll to position [0, 0]
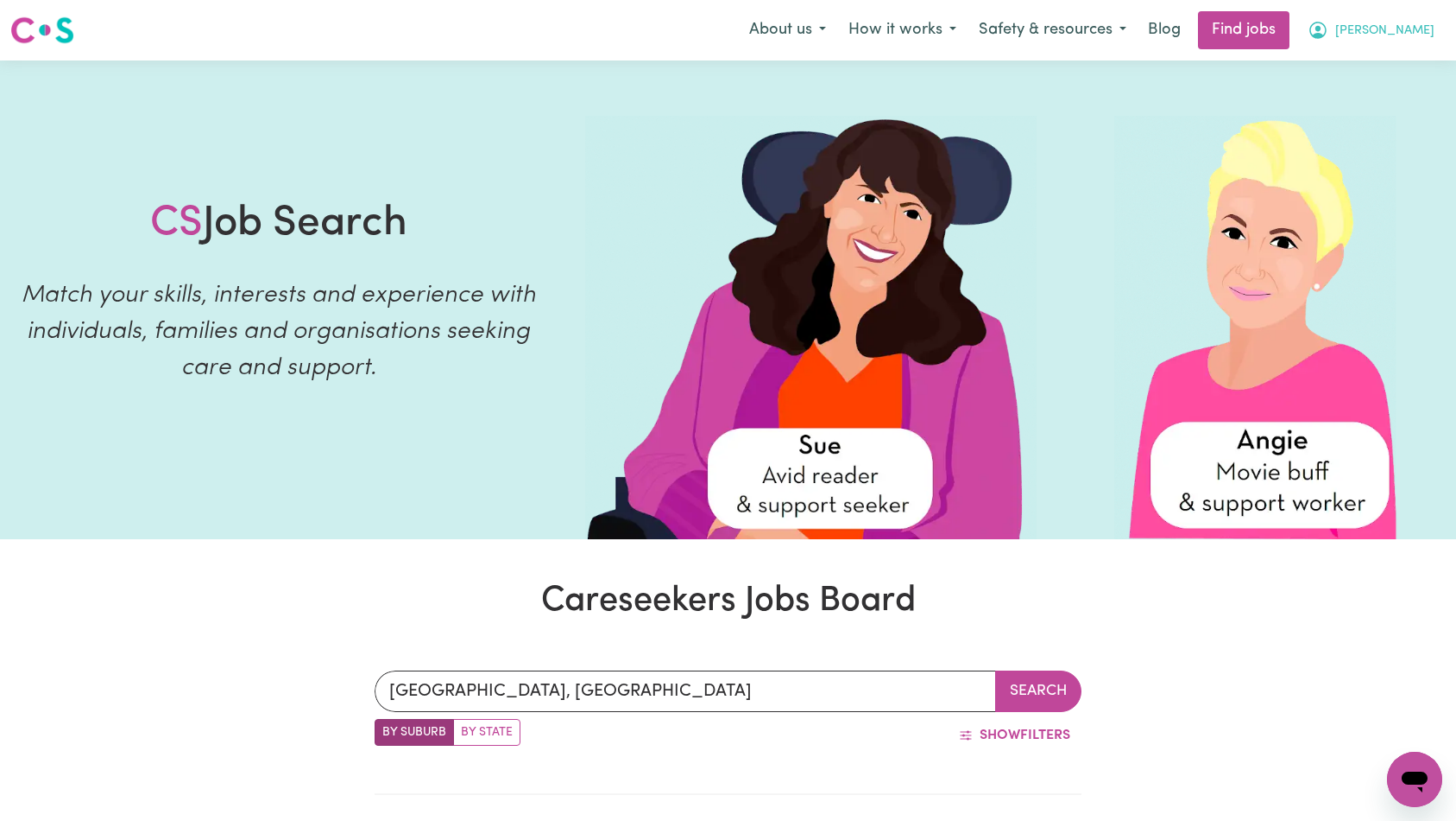
click at [1329, 39] on icon "My Account" at bounding box center [1318, 30] width 21 height 21
click at [1372, 95] on link "My Dashboard" at bounding box center [1377, 99] width 136 height 33
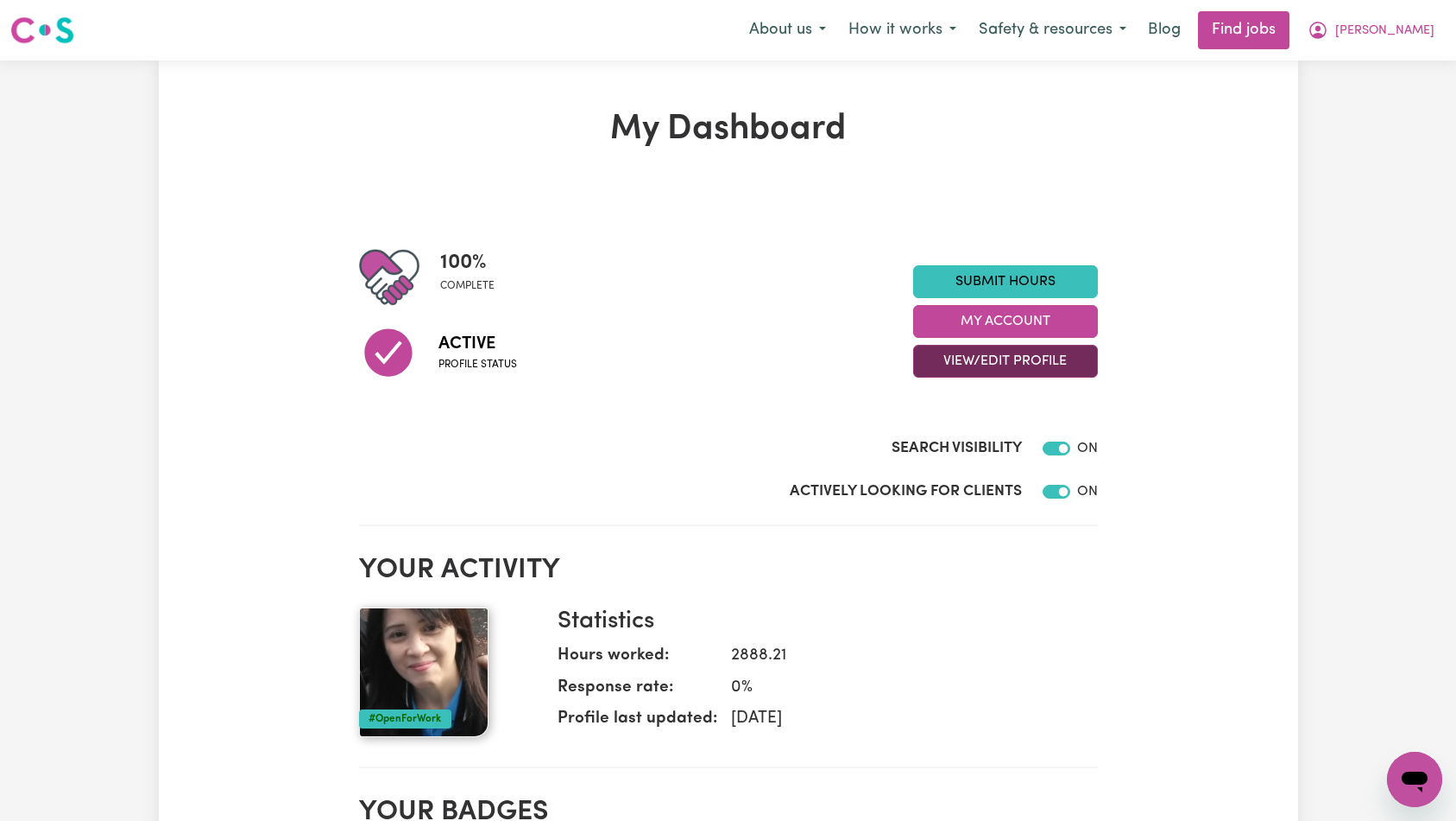
click at [974, 351] on button "View/Edit Profile" at bounding box center [1006, 361] width 185 height 33
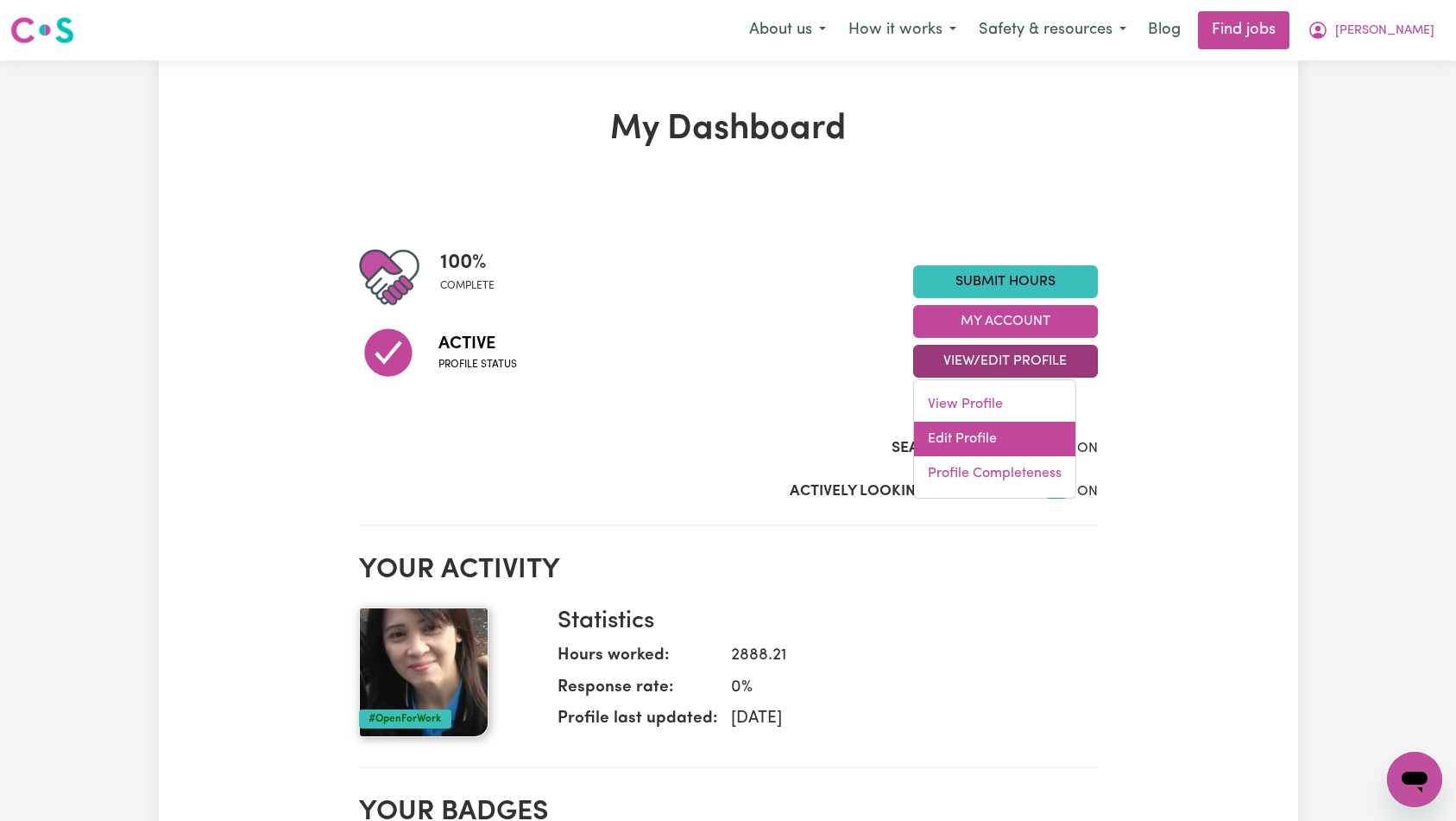
click at [966, 427] on link "Edit Profile" at bounding box center [994, 439] width 162 height 35
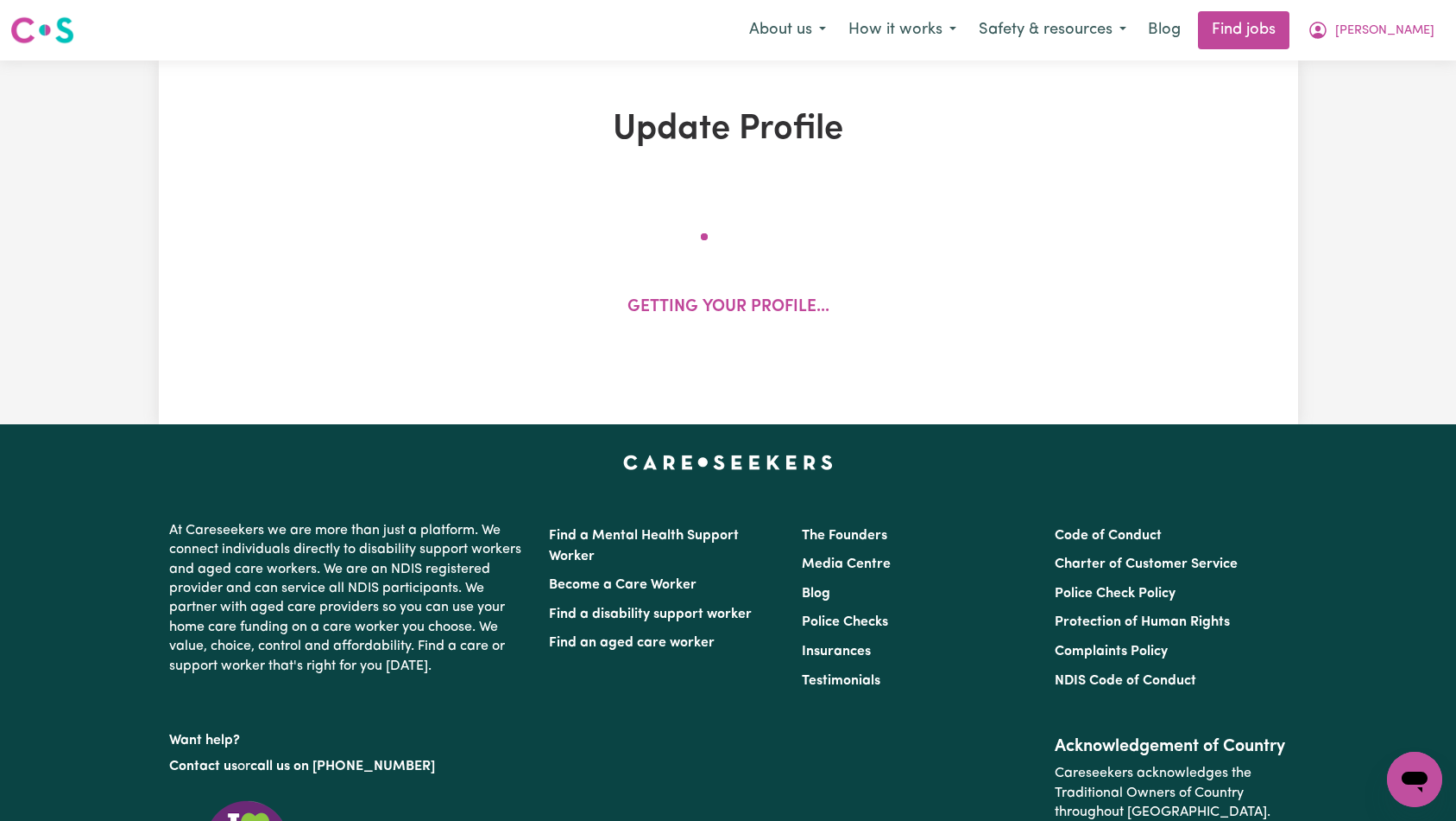
select select "[DEMOGRAPHIC_DATA]"
select select "Student Visa"
select select "Studying a healthcare related degree or qualification"
select select "45"
select select "50"
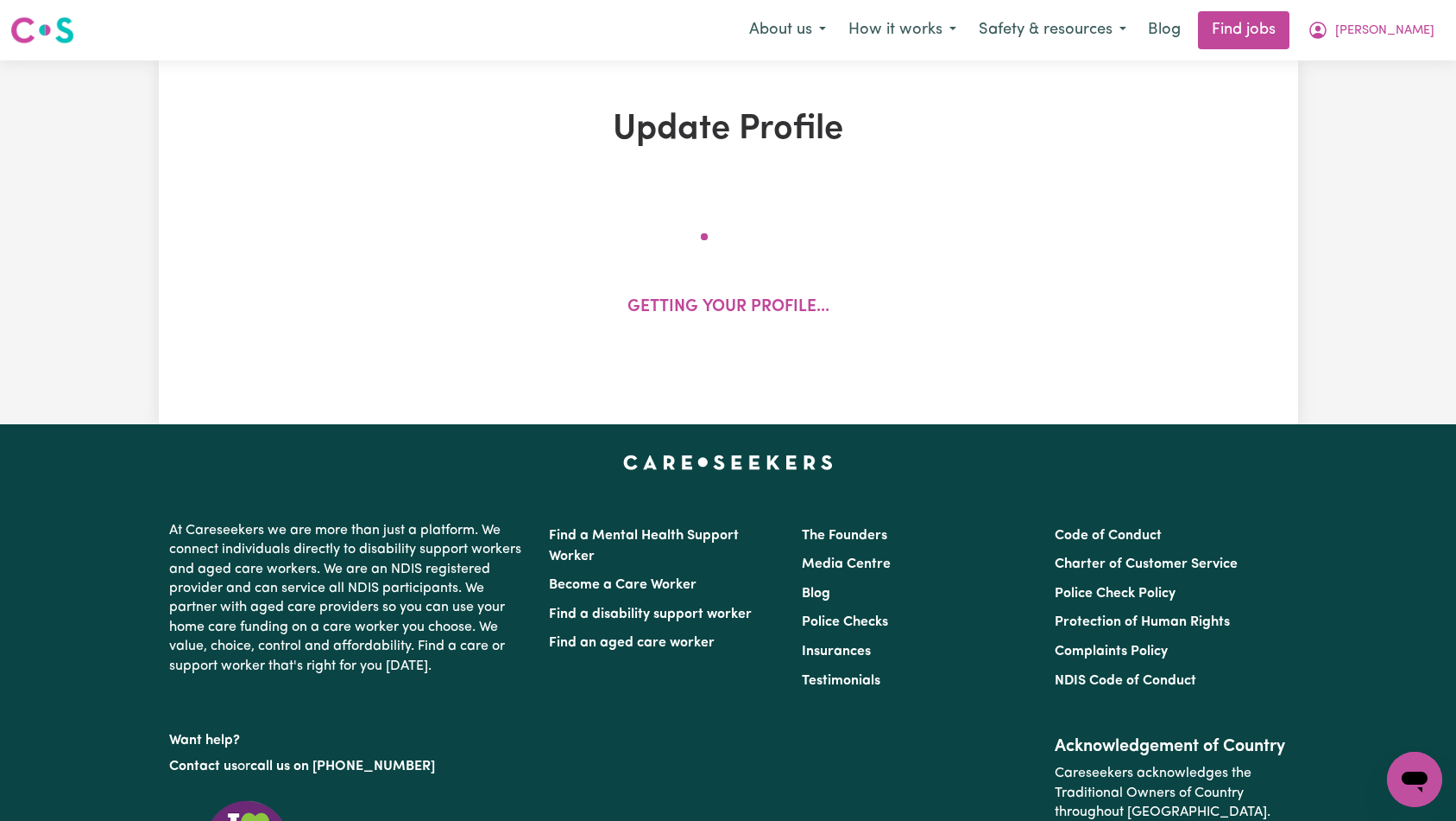
select select "60"
select select "80"
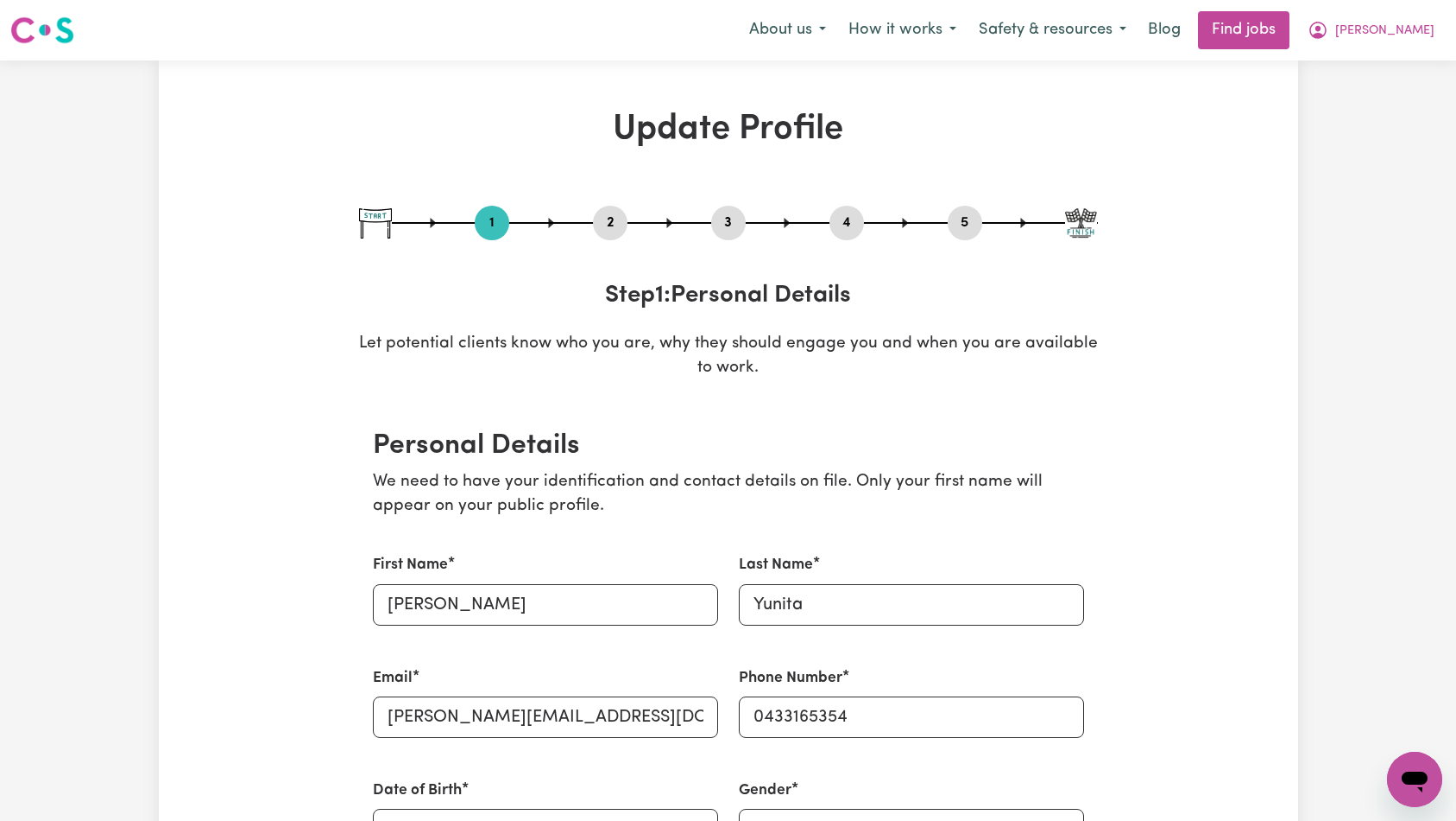
click at [739, 230] on button "3" at bounding box center [728, 223] width 35 height 22
select select "2017"
select select "2020"
select select "2019"
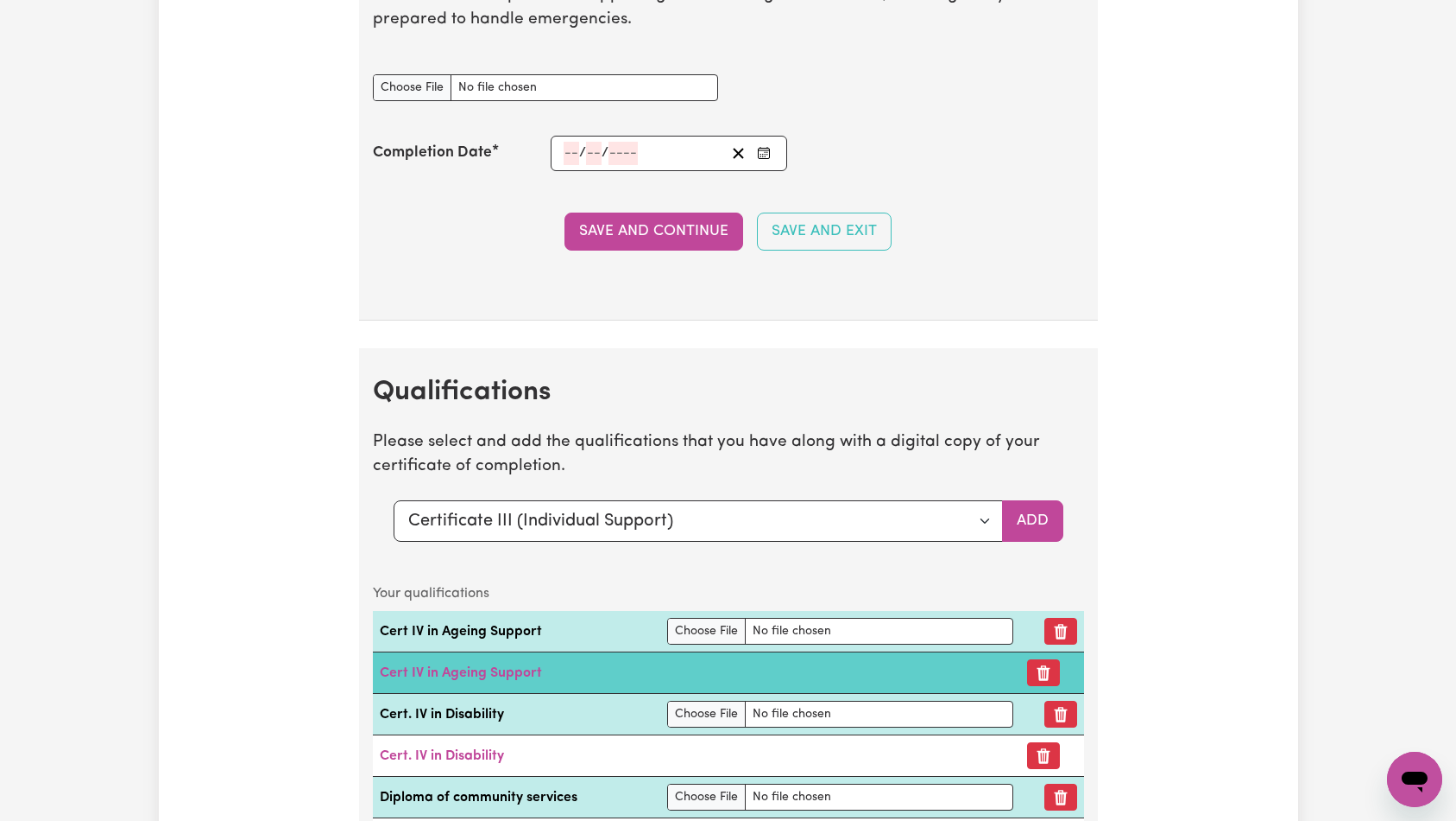
scroll to position [4600, 0]
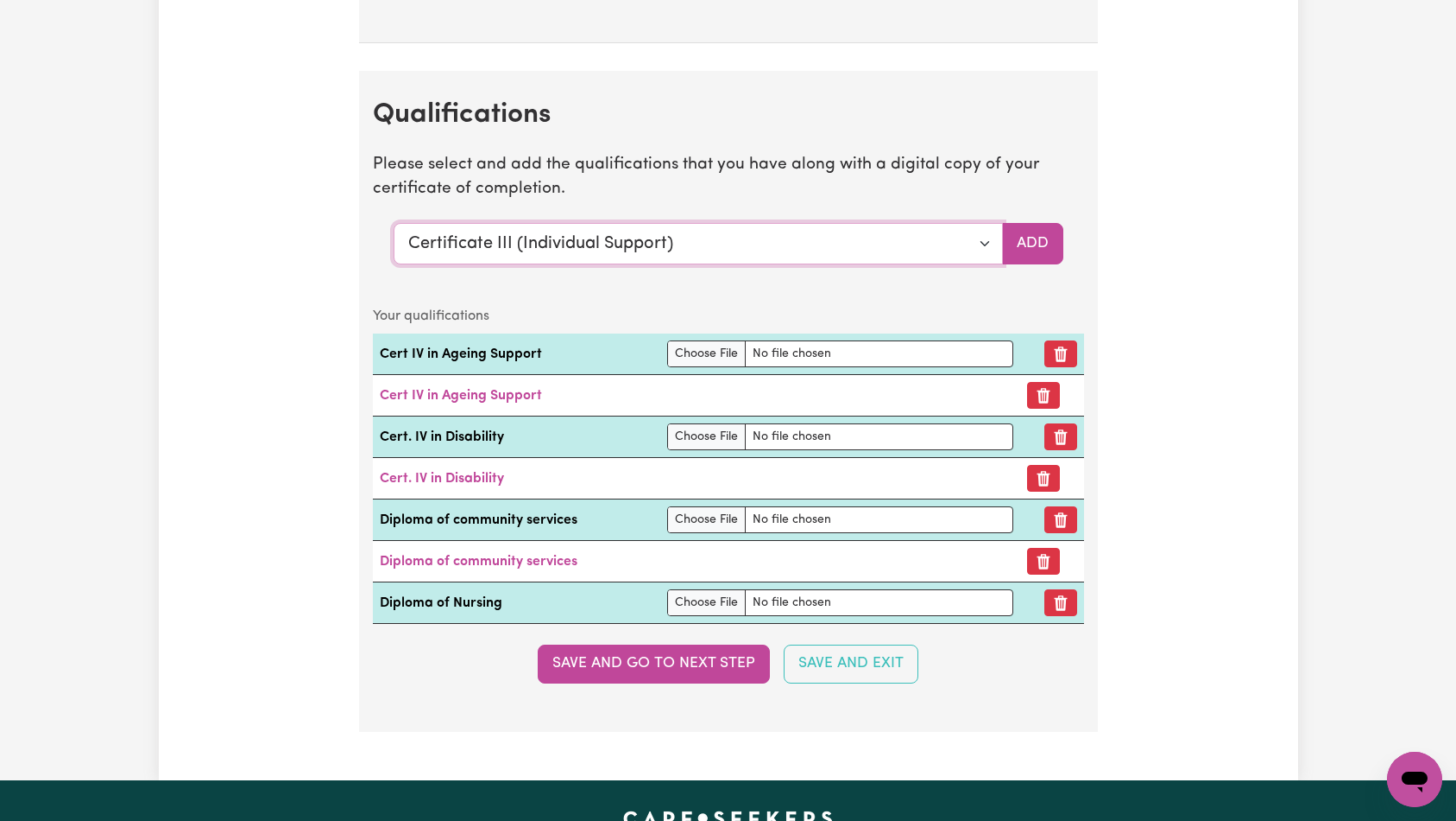
click at [764, 227] on select "Select a qualification to add... Certificate III (Individual Support) Certifica…" at bounding box center [698, 243] width 609 height 41
click at [731, 254] on select "Select a qualification to add... Certificate III (Individual Support) Certifica…" at bounding box center [698, 243] width 609 height 41
click at [730, 252] on select "Select a qualification to add... Certificate III (Individual Support) Certifica…" at bounding box center [698, 243] width 609 height 41
click at [701, 237] on select "Select a qualification to add... Certificate III (Individual Support) Certifica…" at bounding box center [698, 243] width 609 height 41
select select "Certificate III in Community Services [CHC32015]"
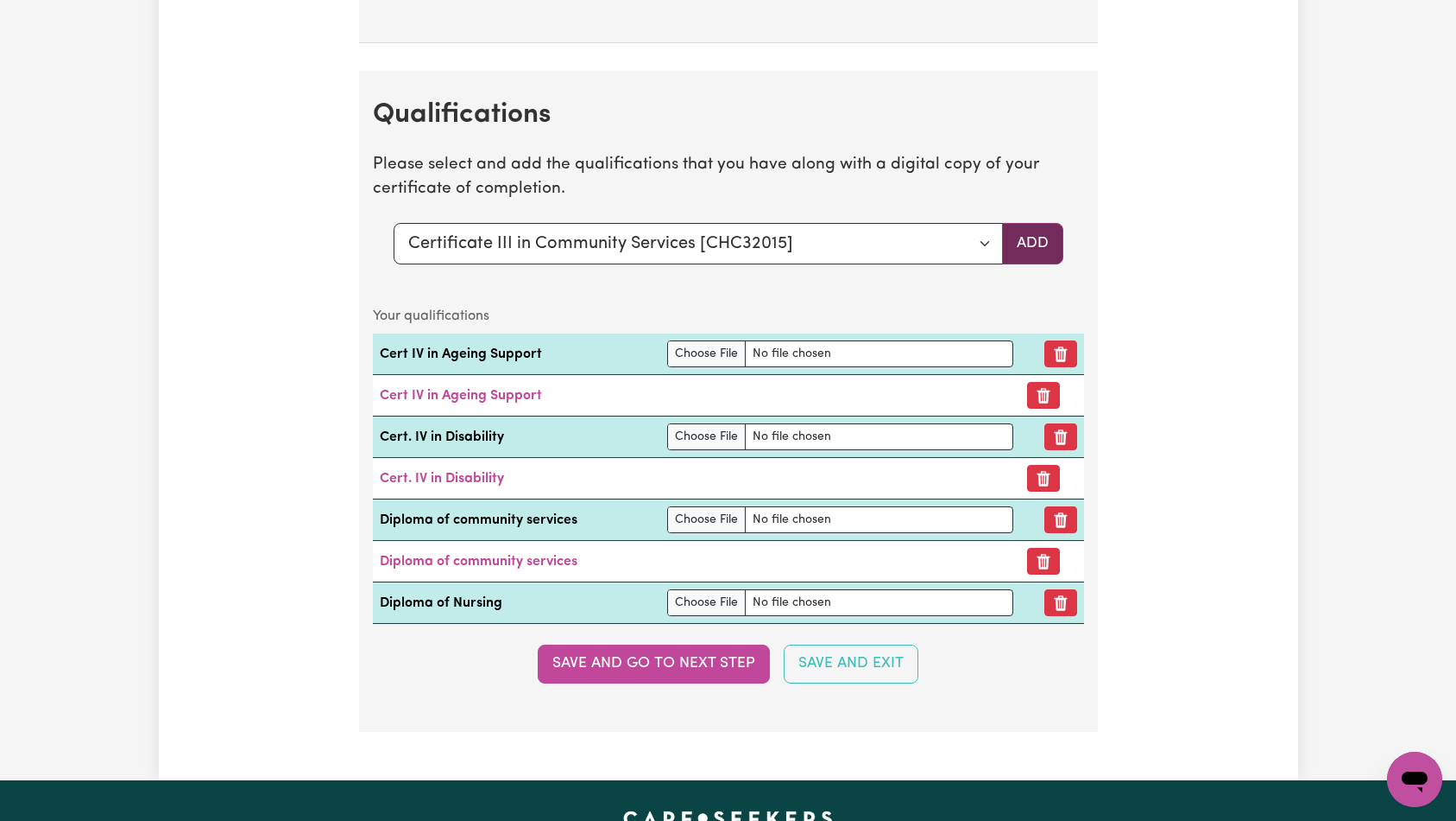
click at [1041, 251] on button "Add" at bounding box center [1033, 243] width 62 height 41
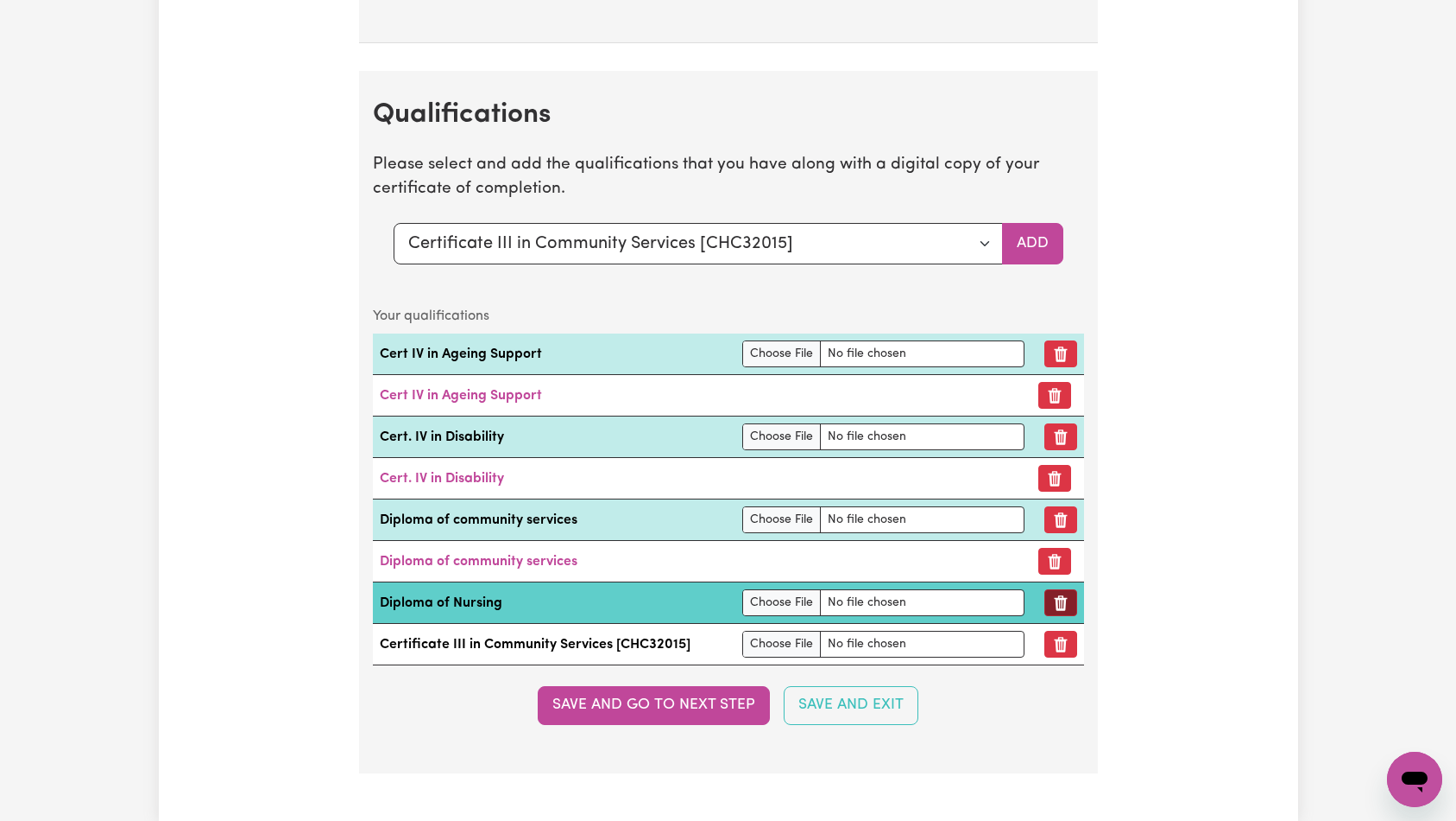
click at [1062, 601] on button "Remove qualification" at bounding box center [1061, 602] width 33 height 27
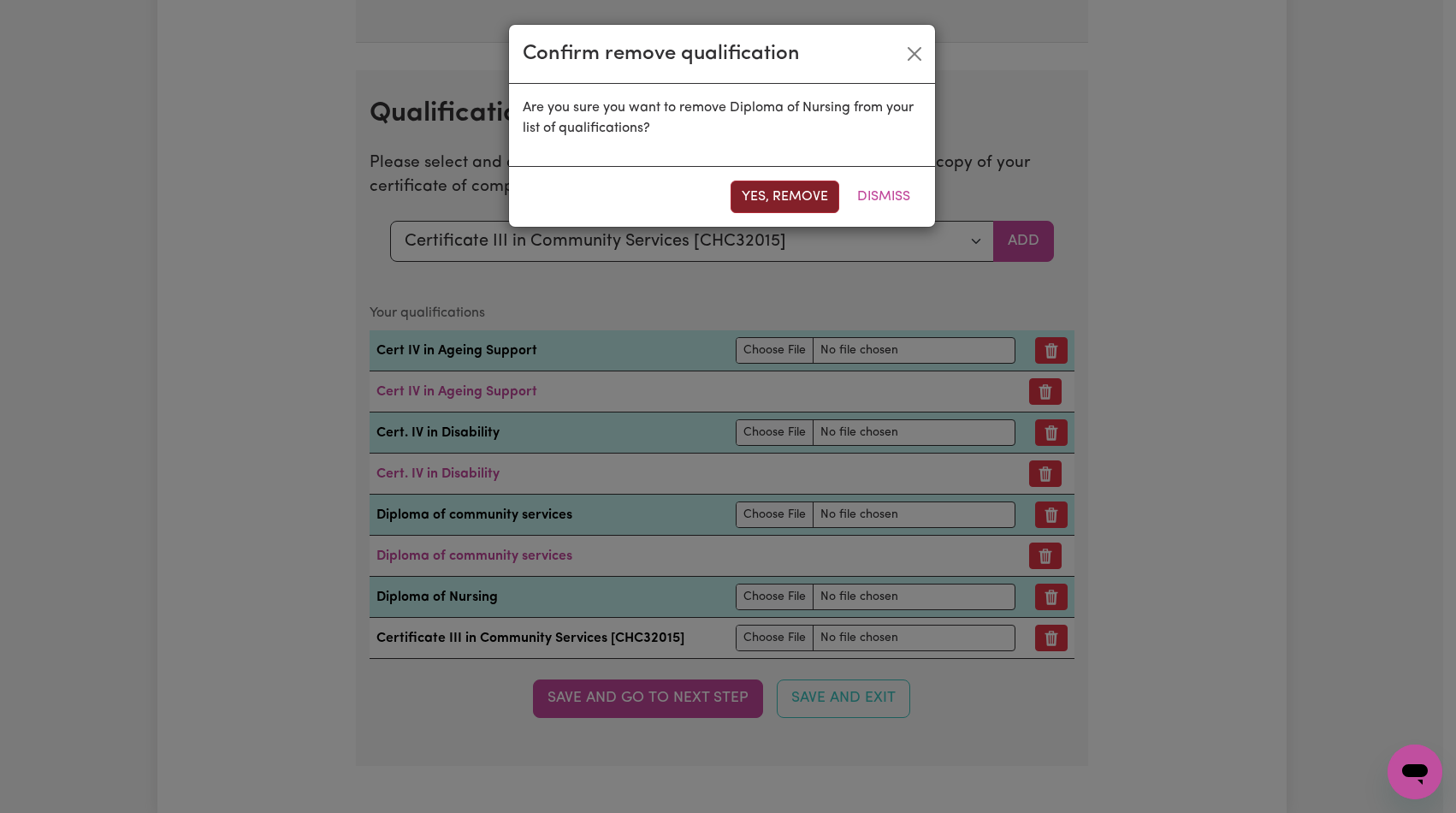
click at [768, 192] on button "Yes, remove" at bounding box center [784, 196] width 108 height 32
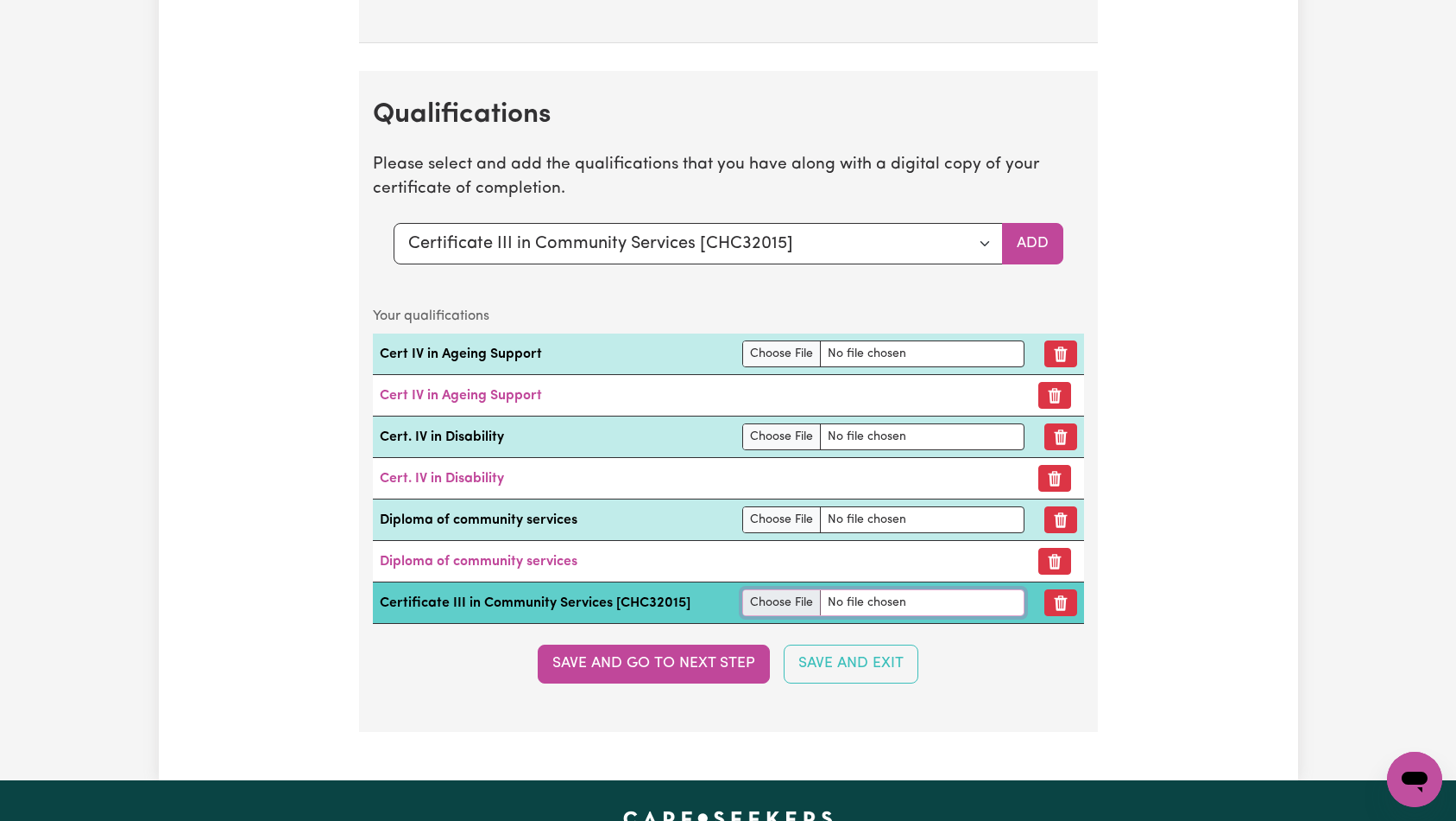
click at [848, 593] on input "file" at bounding box center [883, 602] width 282 height 27
type input "C:\fakepath\1930_1754552910421_Sylvia Yunita - Certificate IV Ageing --.pdf"
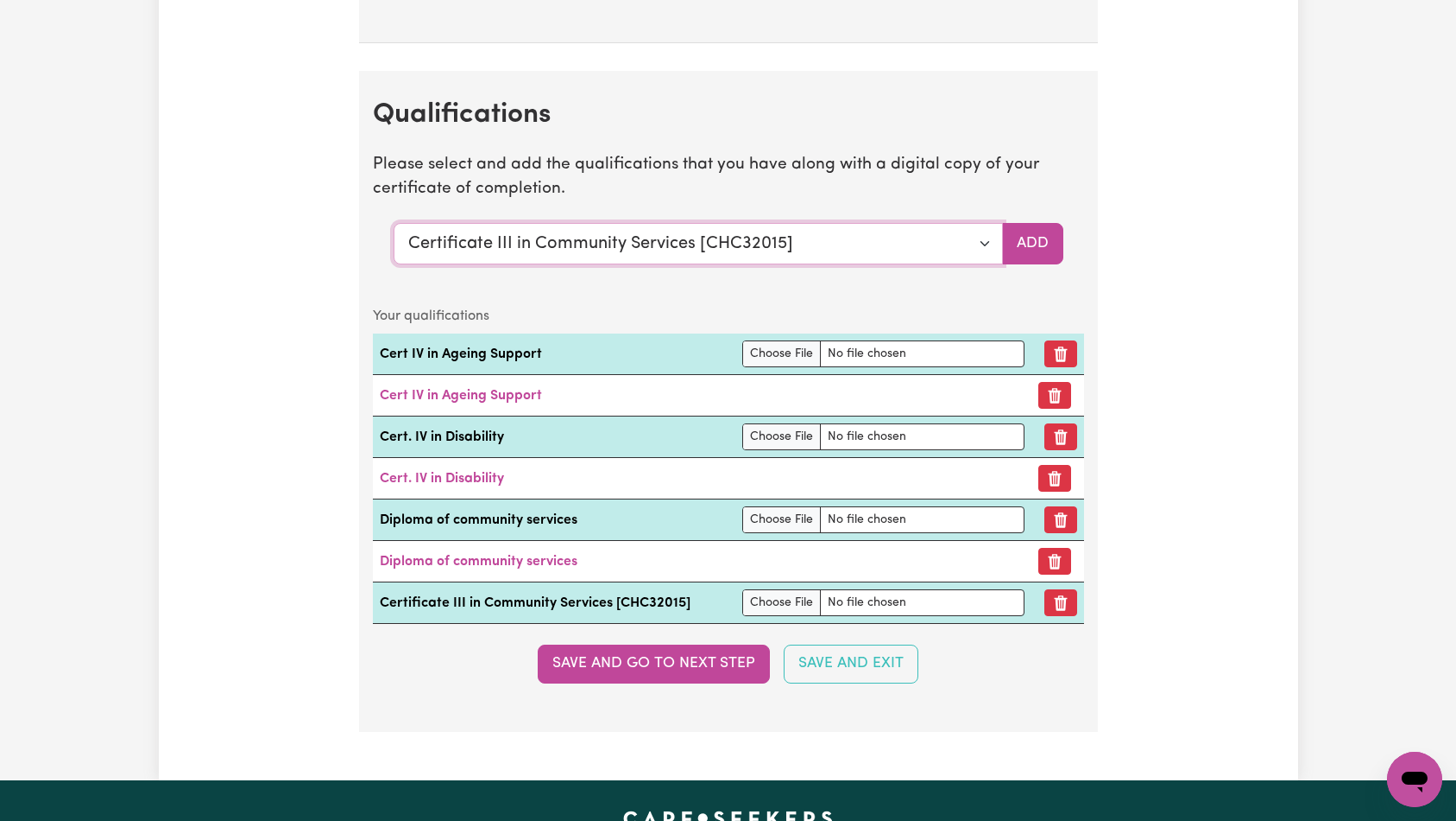
click at [772, 243] on select "Select a qualification to add... Certificate III (Individual Support) Certifica…" at bounding box center [698, 243] width 609 height 41
select select "Certificate IV (Disability Support)"
click at [1029, 245] on button "Add" at bounding box center [1033, 243] width 62 height 41
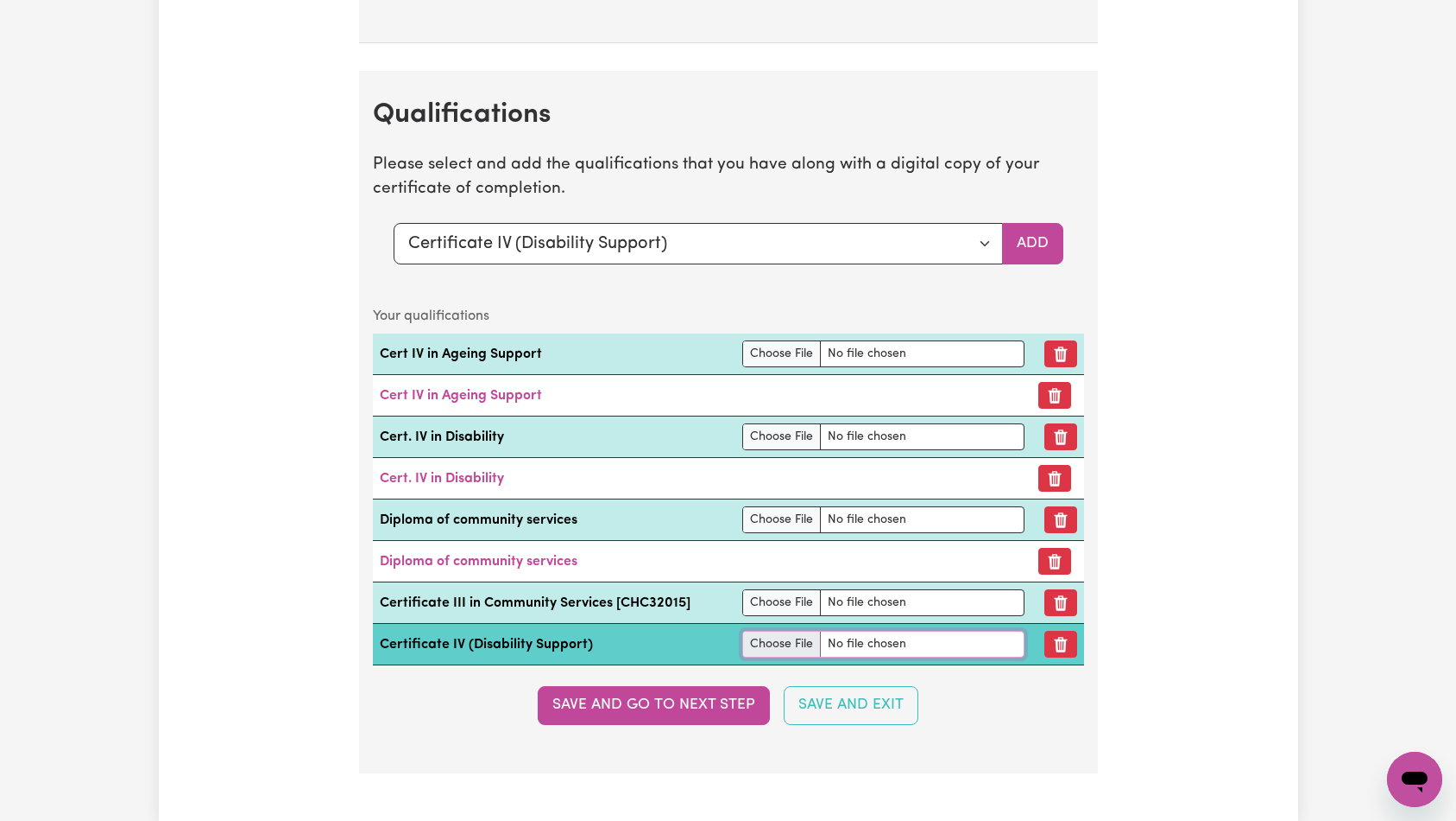
click at [973, 646] on input "file" at bounding box center [883, 643] width 282 height 27
type input "C:\fakepath\1930_1754552910421_Sylvia Yunita - Certificate IV Ageing --.pdf"
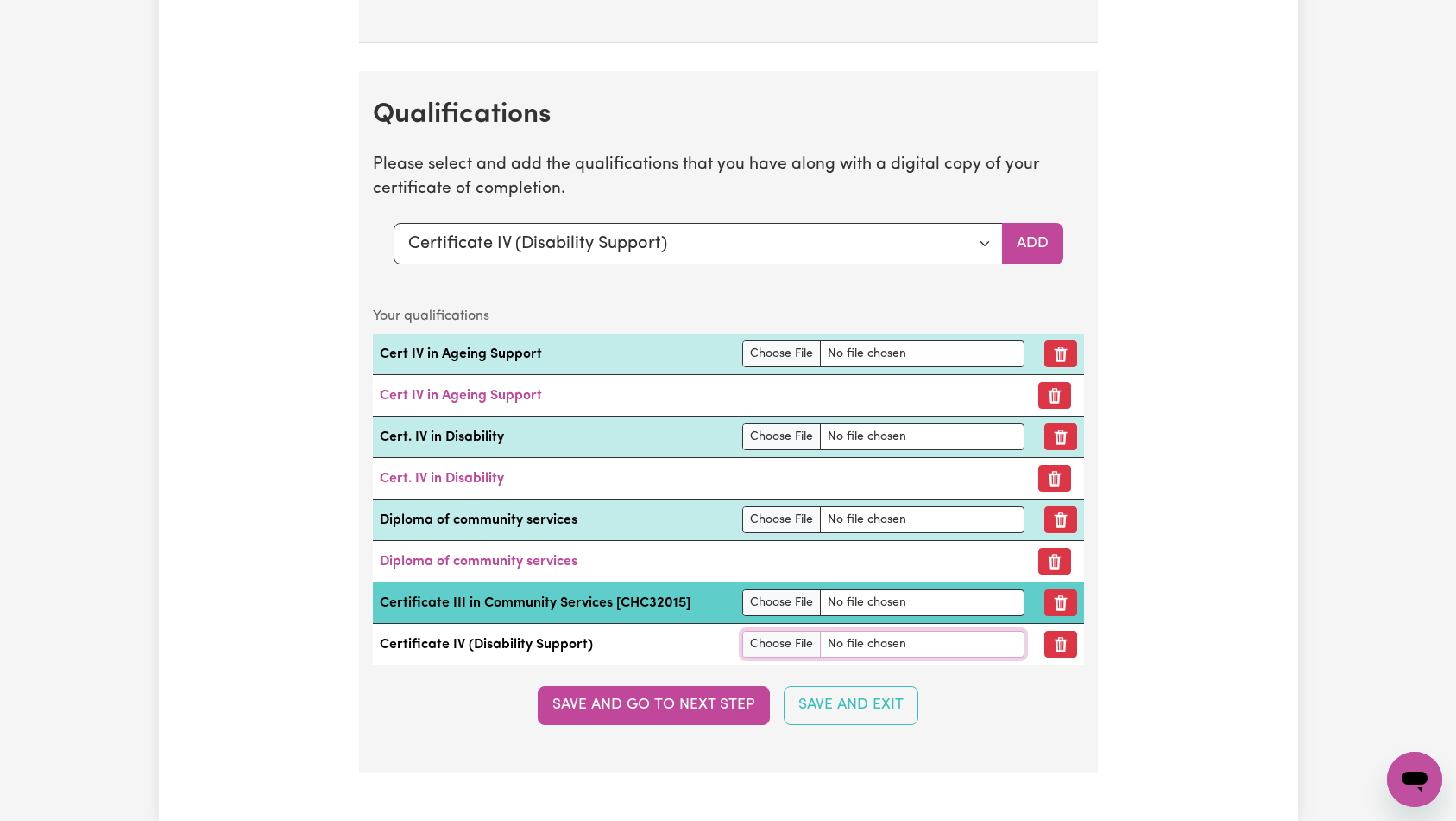
scroll to position [4622, 0]
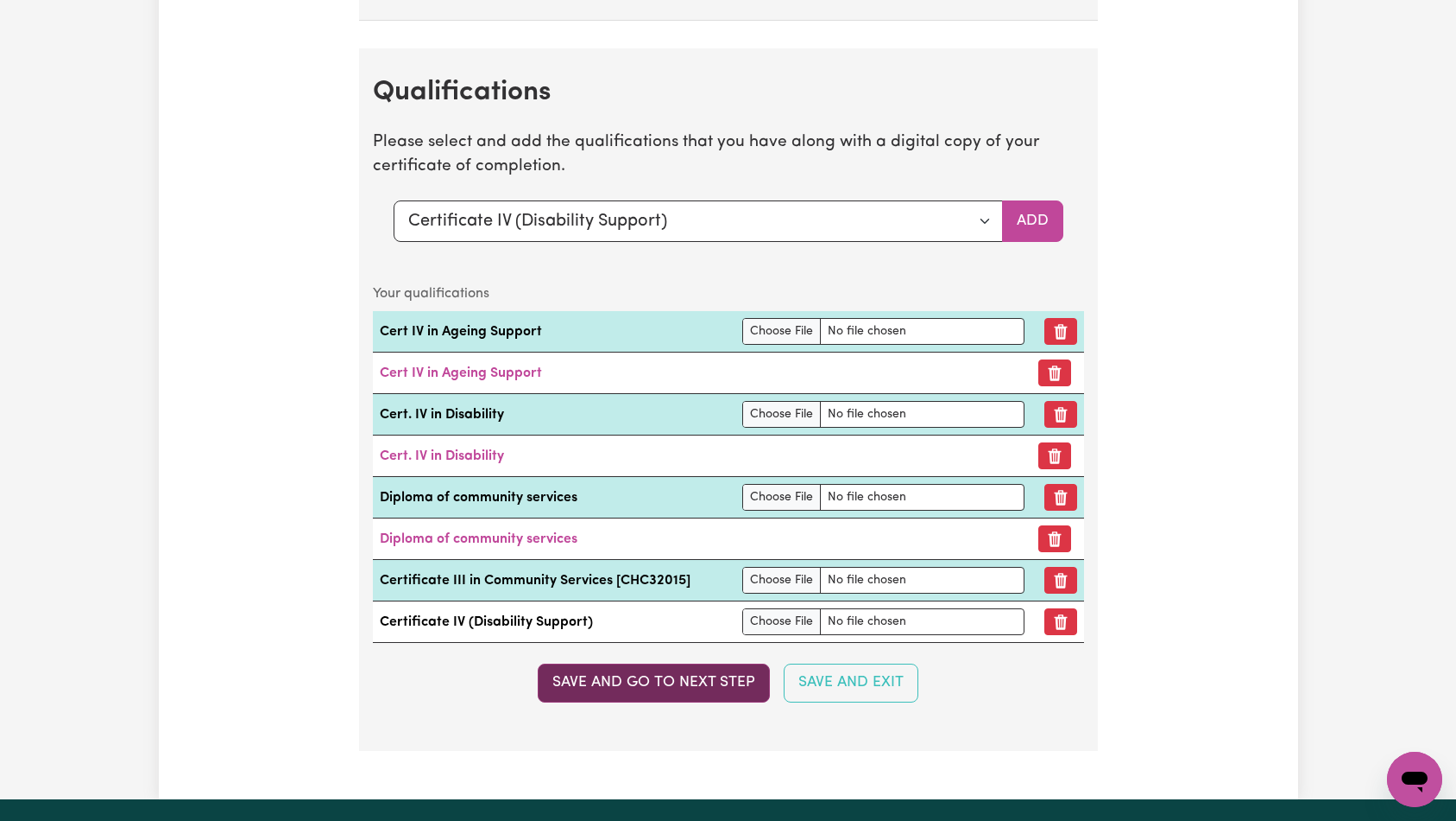
click at [741, 673] on button "Save and go to next step" at bounding box center [653, 682] width 232 height 38
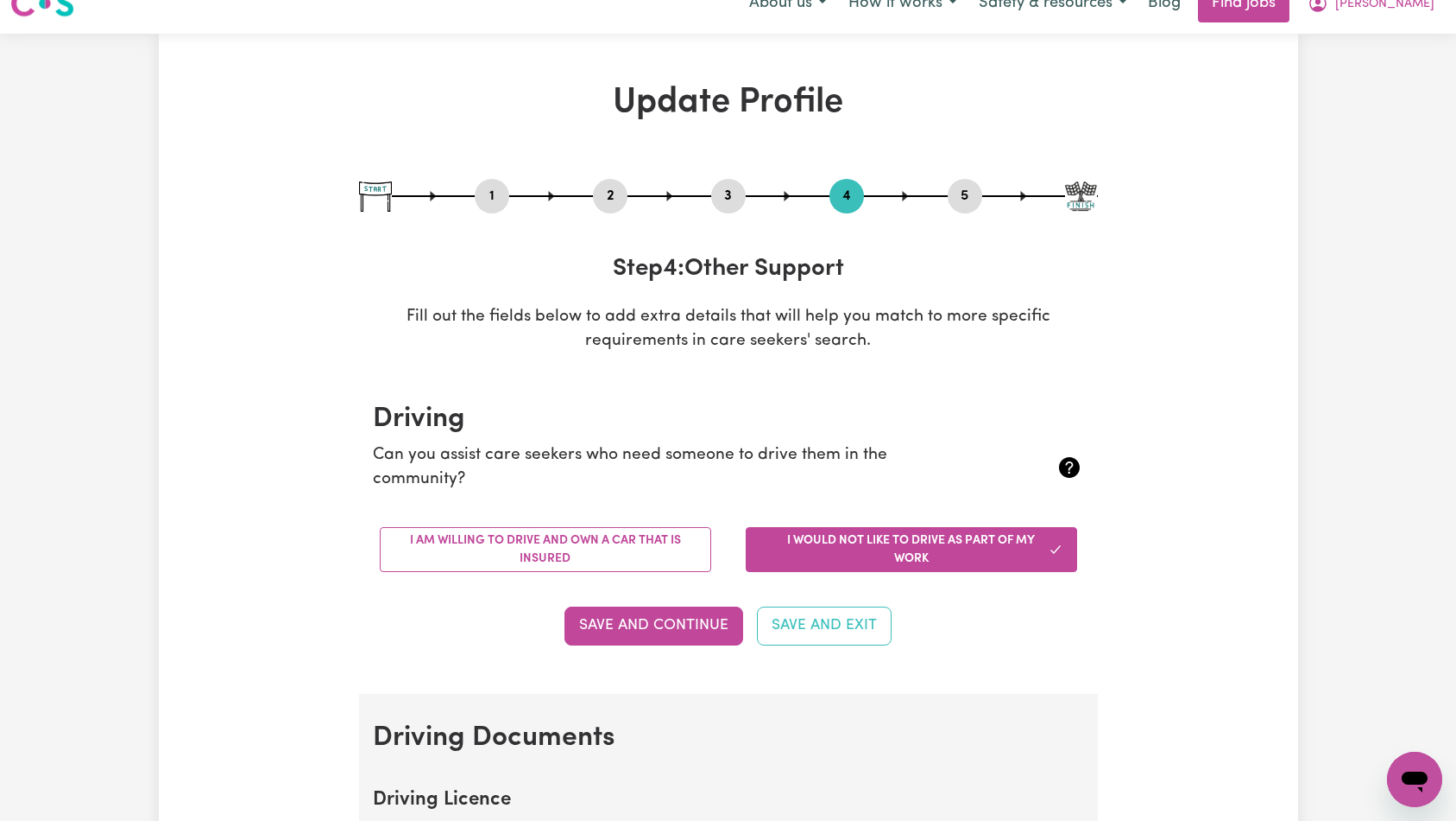
scroll to position [0, 0]
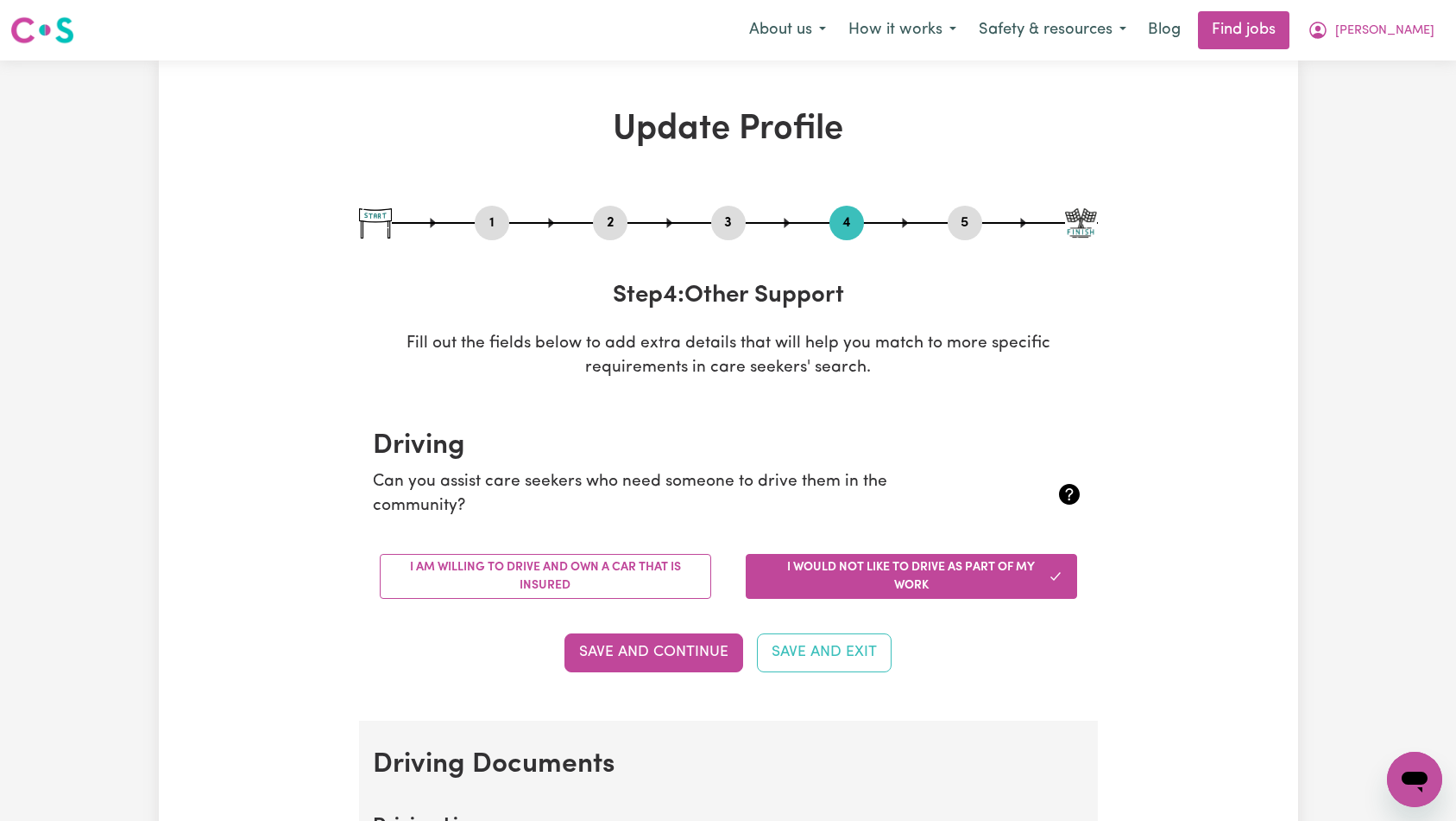
click at [727, 218] on button "3" at bounding box center [728, 223] width 35 height 22
select select "2017"
select select "2020"
select select "2019"
select select "Certificate III (Individual Support)"
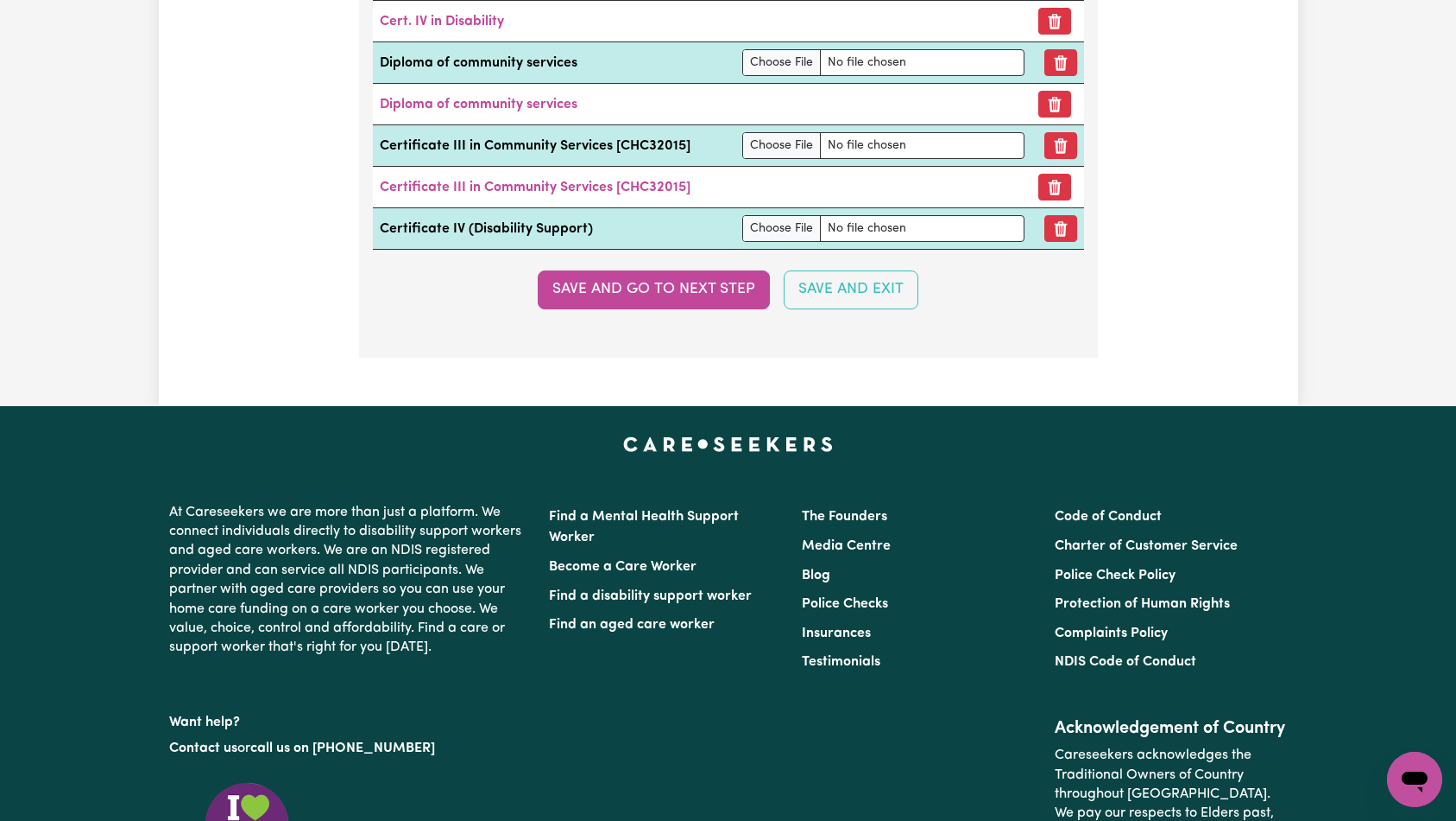
scroll to position [4707, 0]
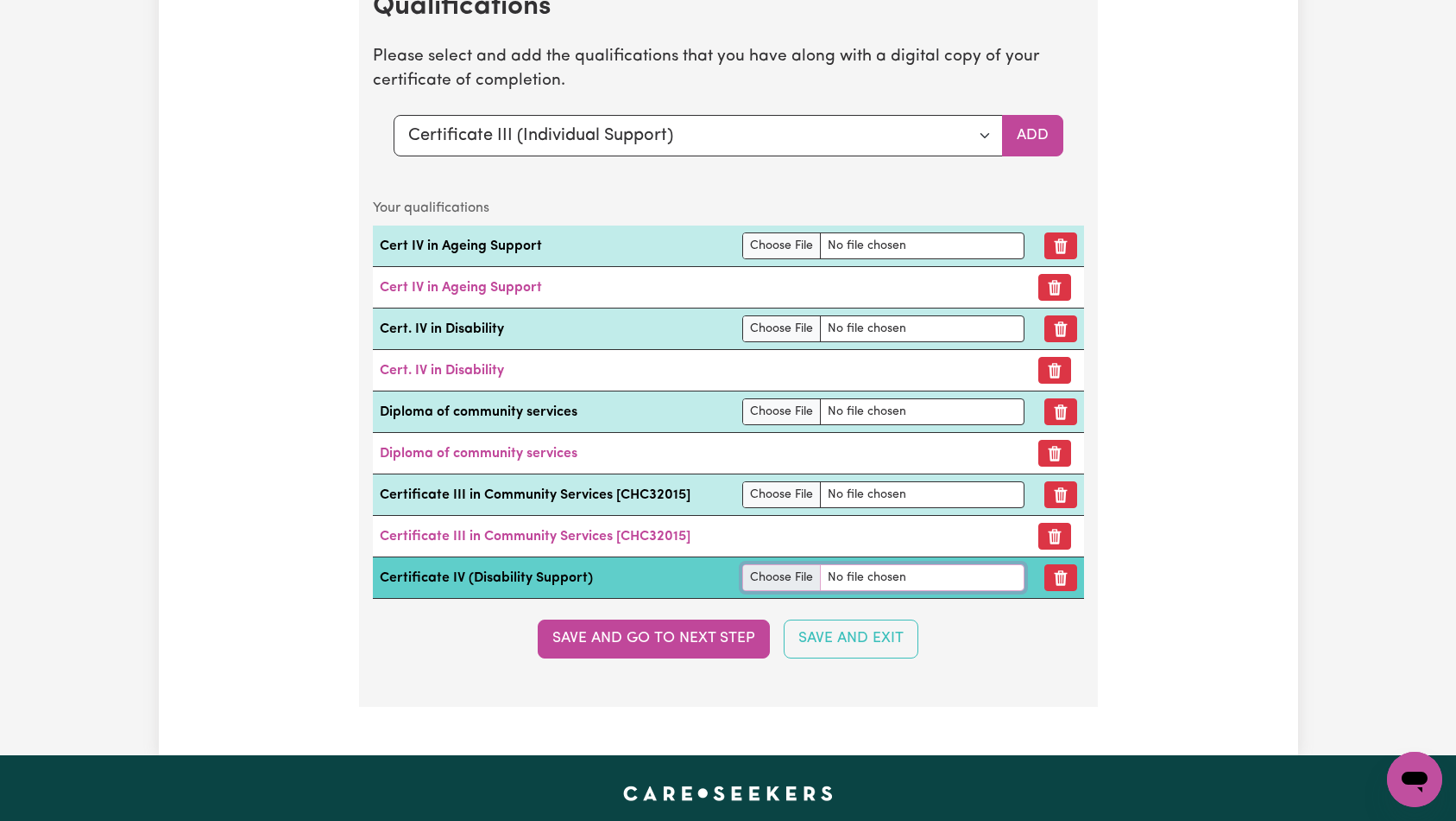
click at [826, 583] on input "file" at bounding box center [883, 577] width 282 height 27
type input "C:\fakepath\1930_1754552910421_Sylvia Yunita - Certificate IV Ageing --.pdf"
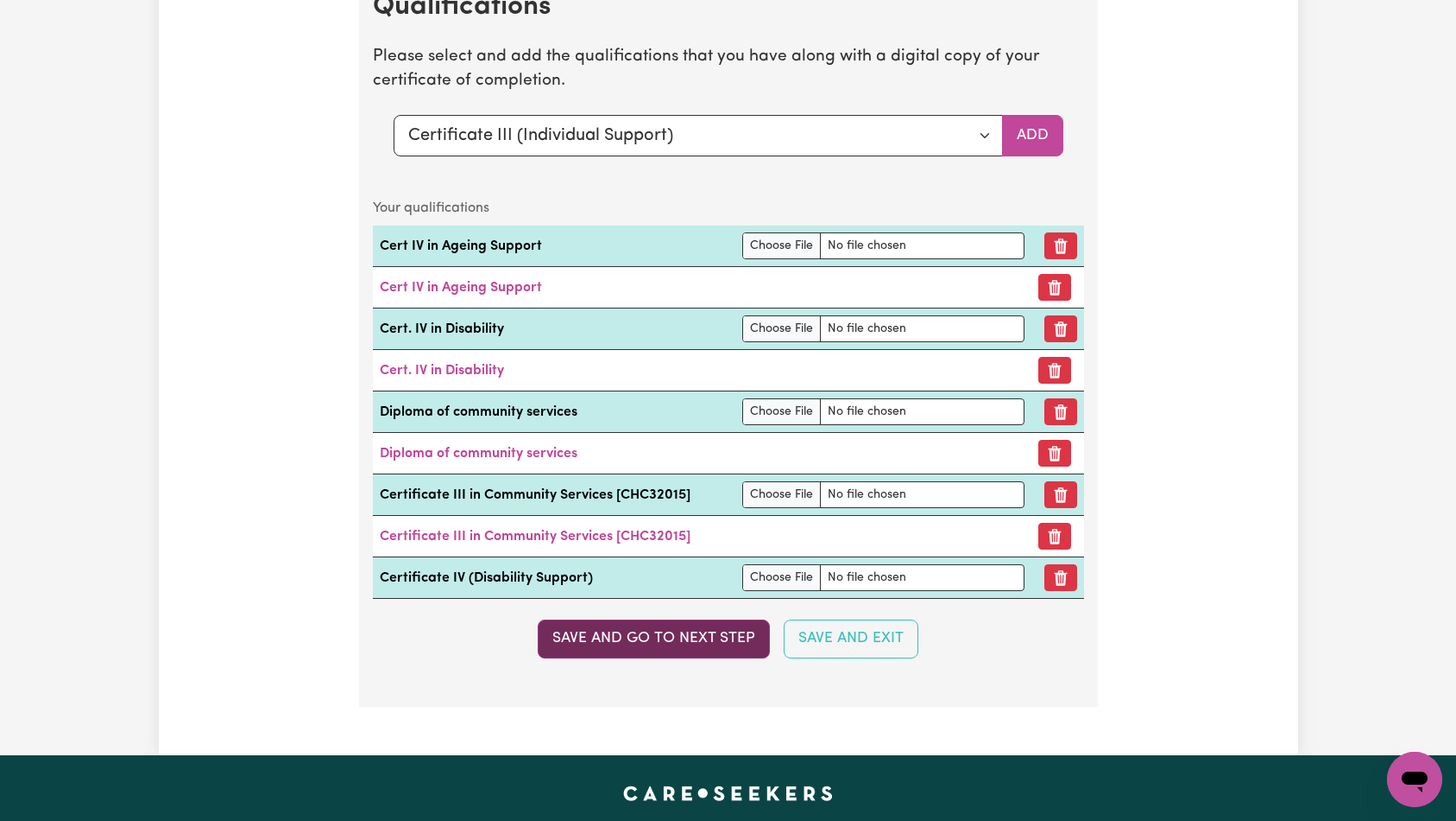
click at [700, 636] on button "Save and go to next step" at bounding box center [653, 638] width 232 height 38
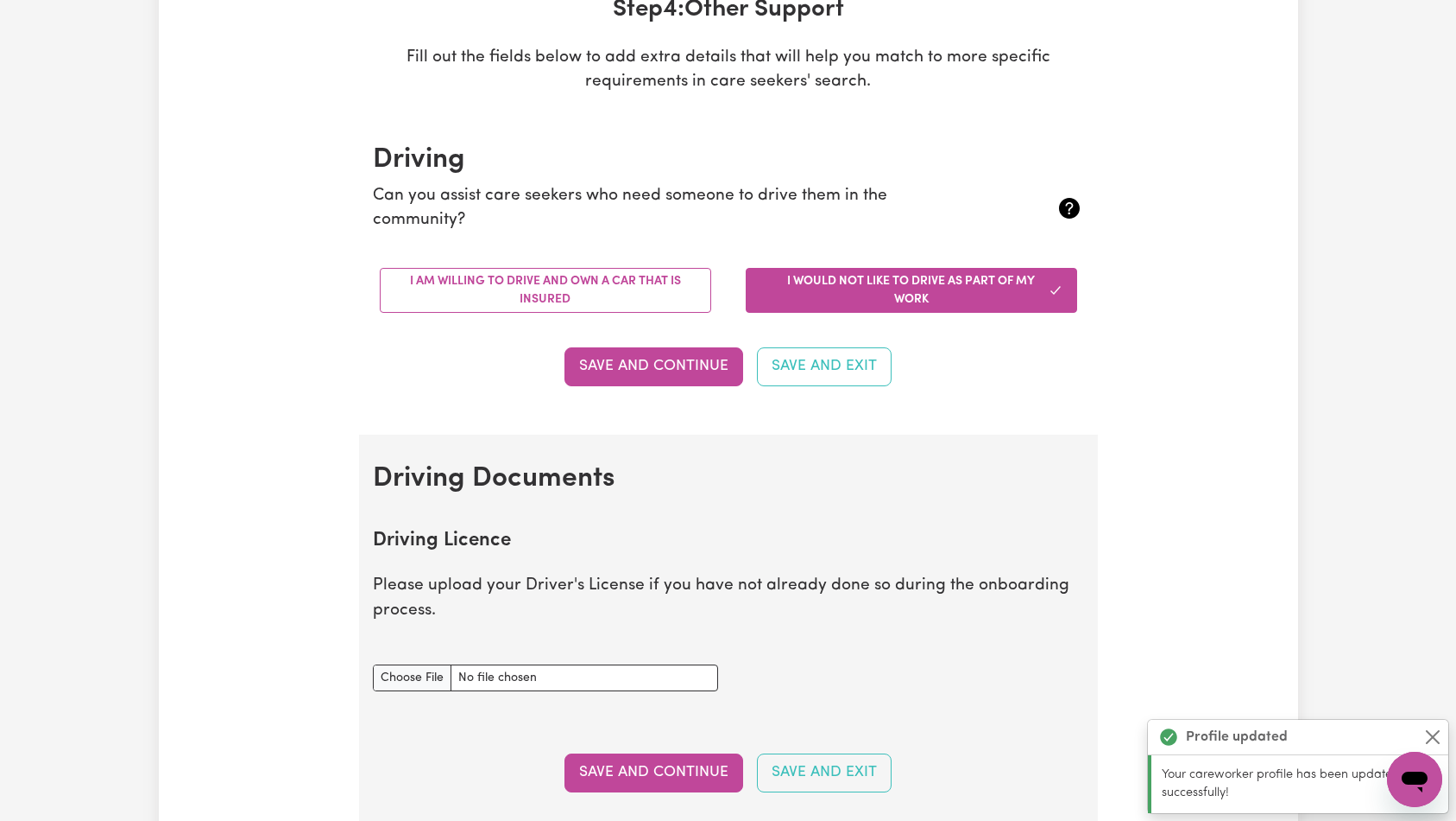
scroll to position [0, 0]
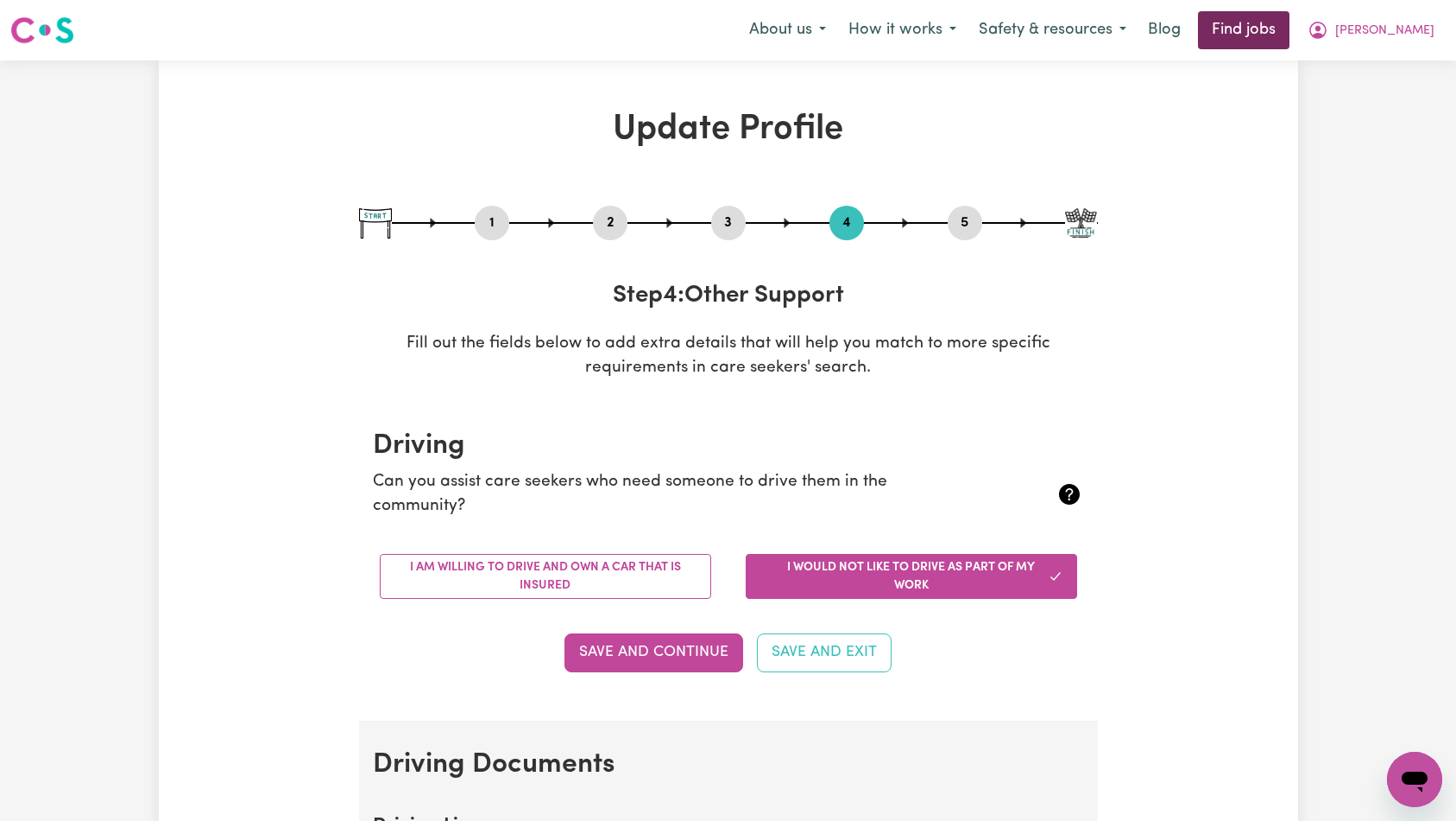
click at [1290, 42] on link "Find jobs" at bounding box center [1244, 30] width 92 height 38
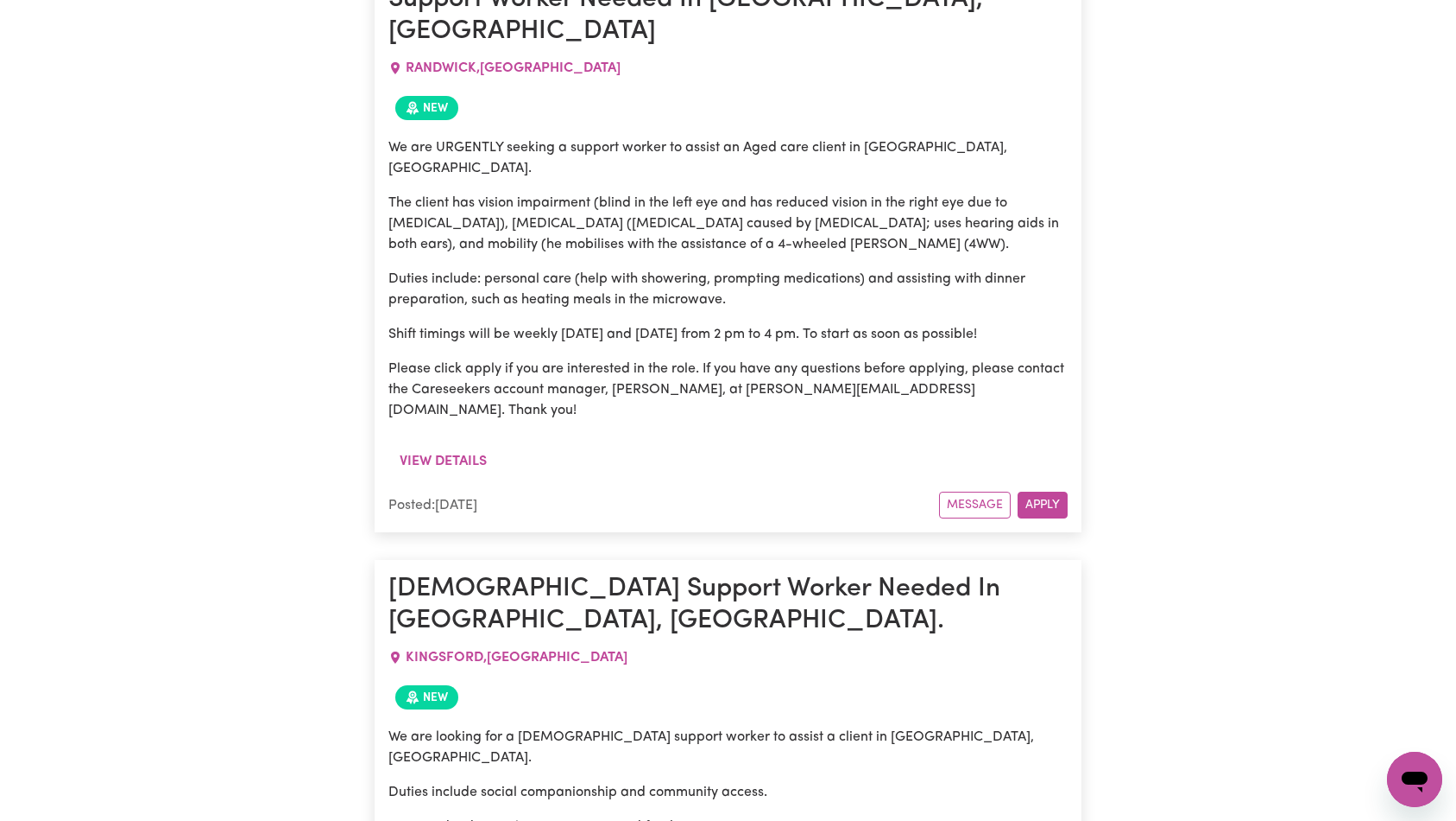
scroll to position [710, 0]
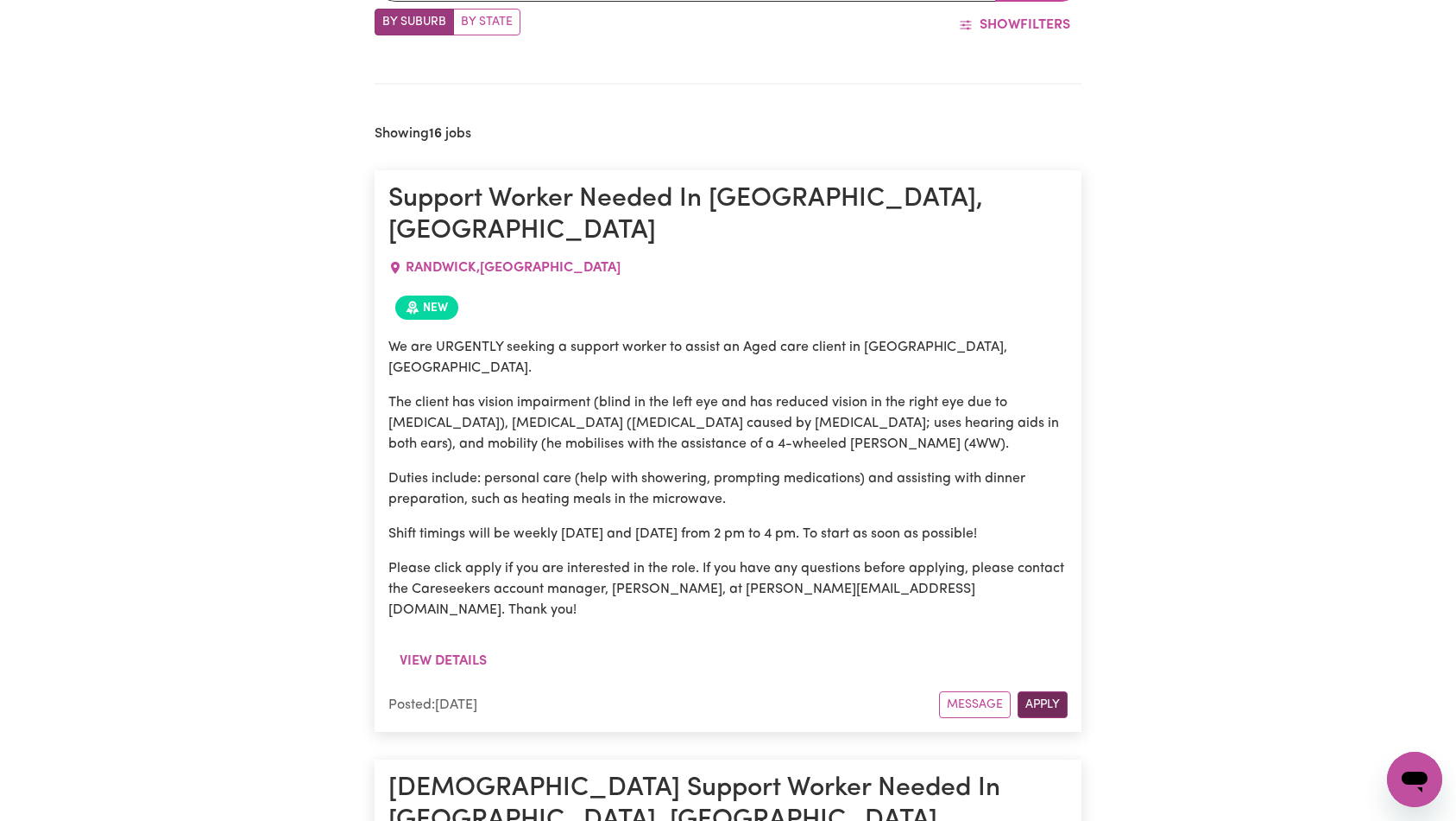
click at [1052, 691] on button "Apply" at bounding box center [1043, 704] width 50 height 27
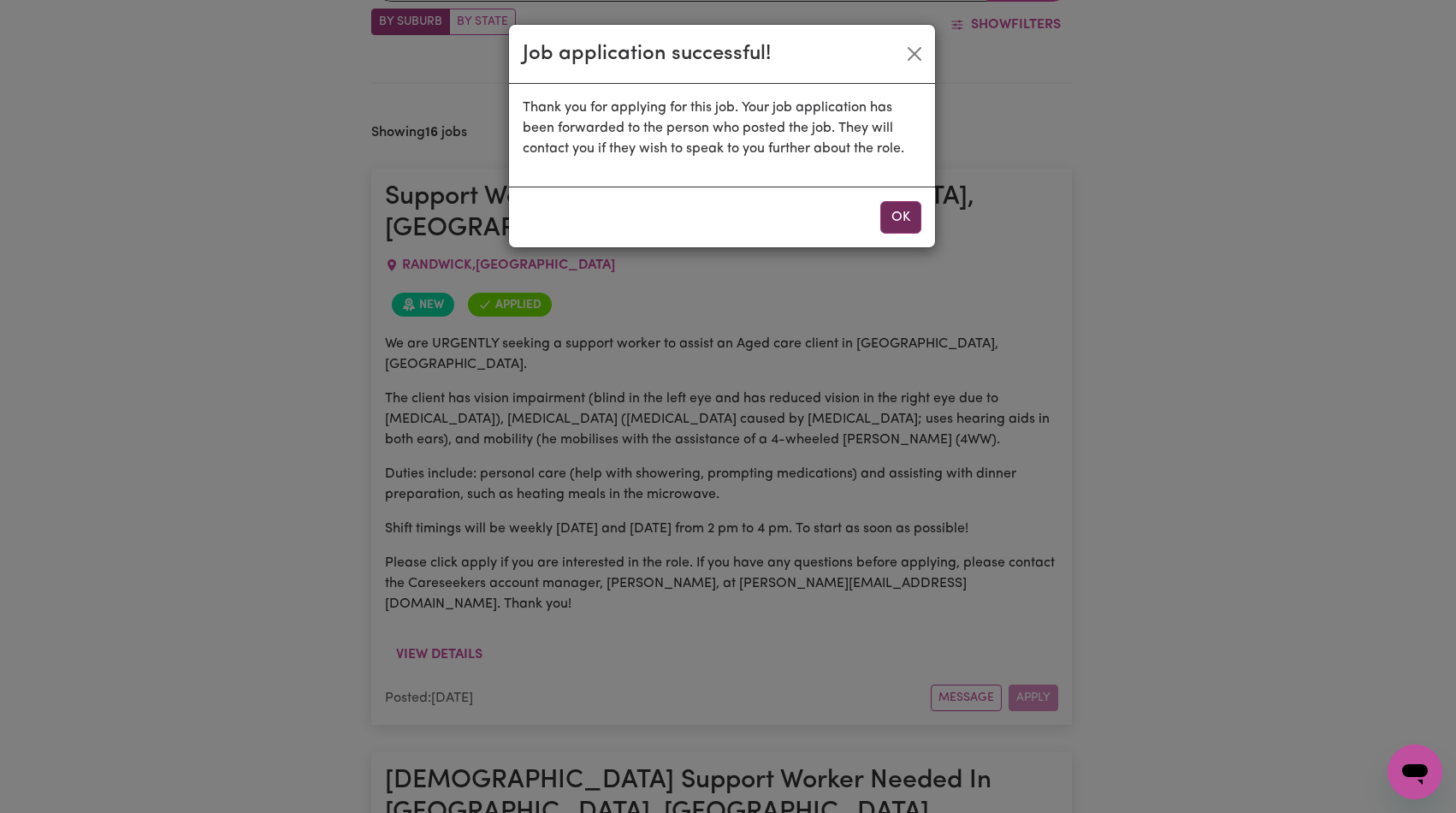
click at [908, 217] on button "OK" at bounding box center [900, 217] width 41 height 32
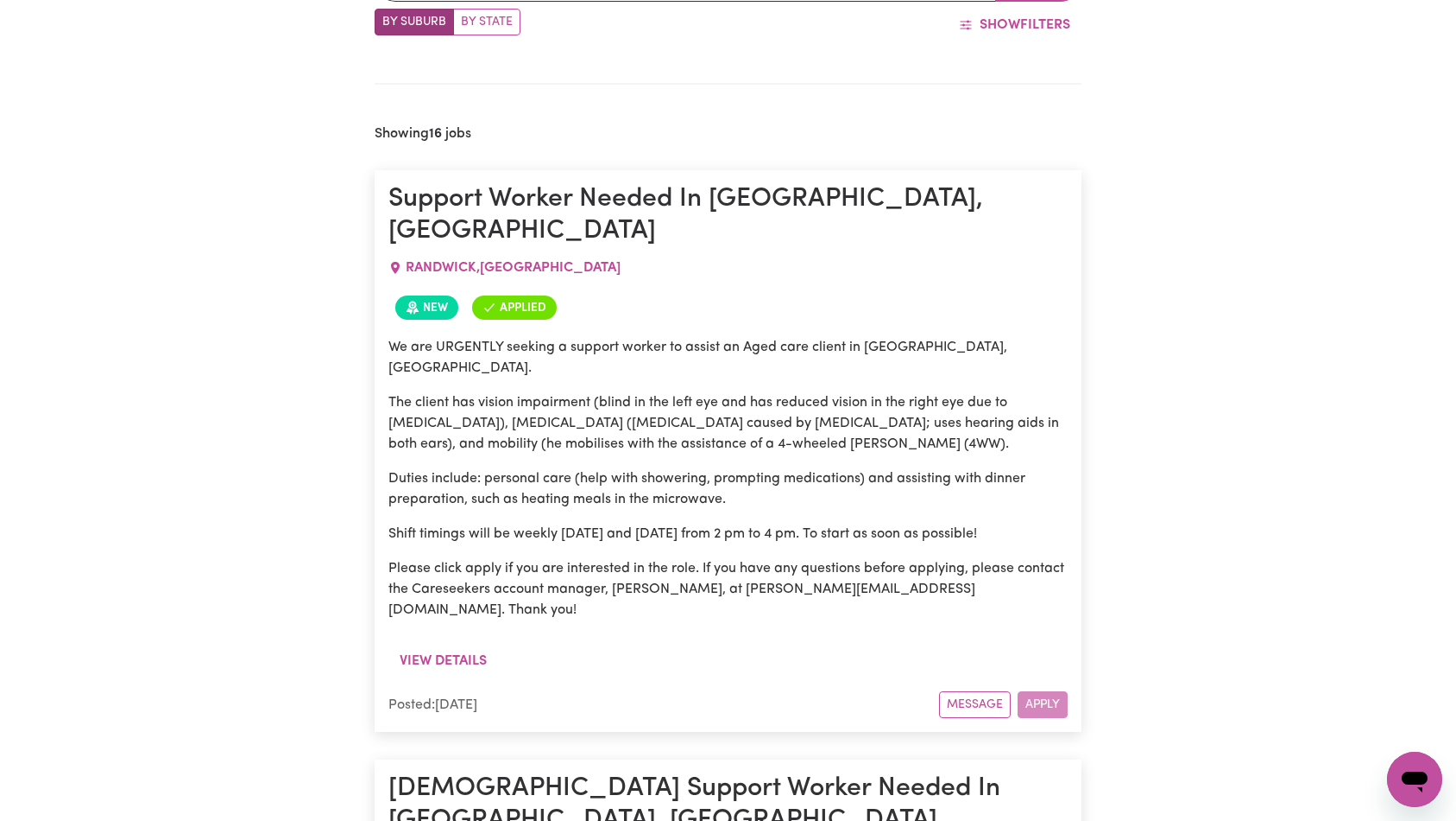
click at [1080, 385] on article "Support Worker Needed In [GEOGRAPHIC_DATA], [GEOGRAPHIC_DATA] , [GEOGRAPHIC_DAT…" at bounding box center [728, 451] width 707 height 561
